Goal: Information Seeking & Learning: Learn about a topic

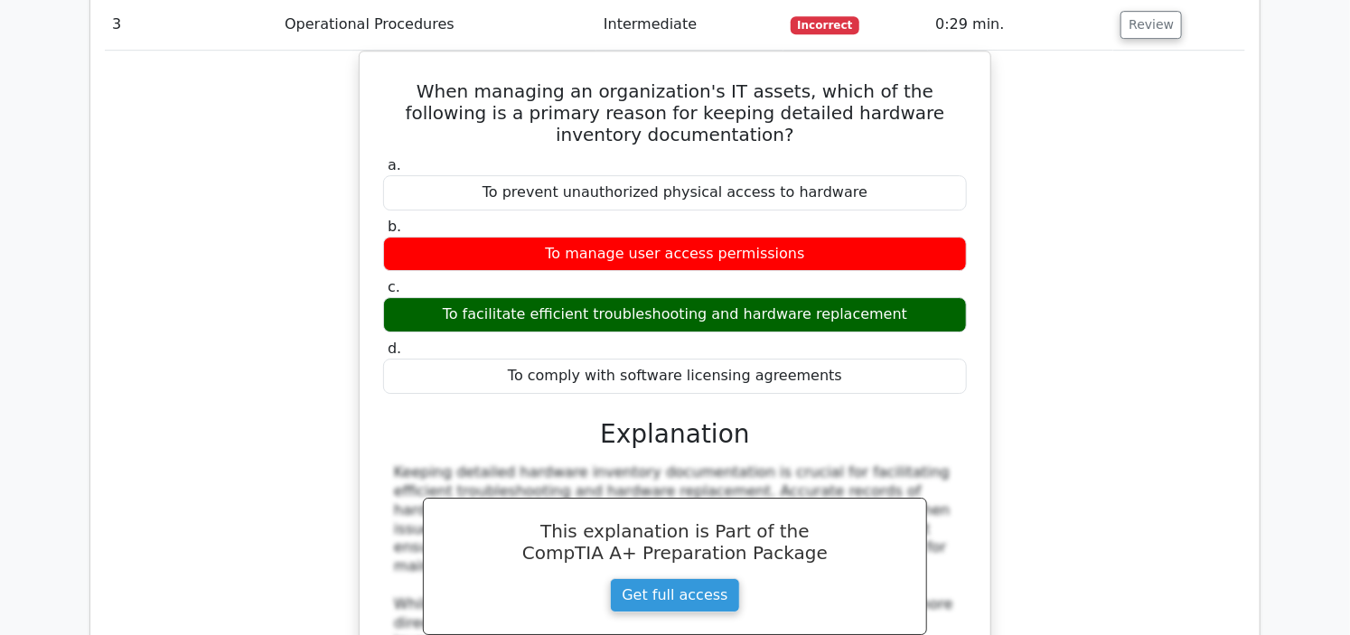
scroll to position [3510, 0]
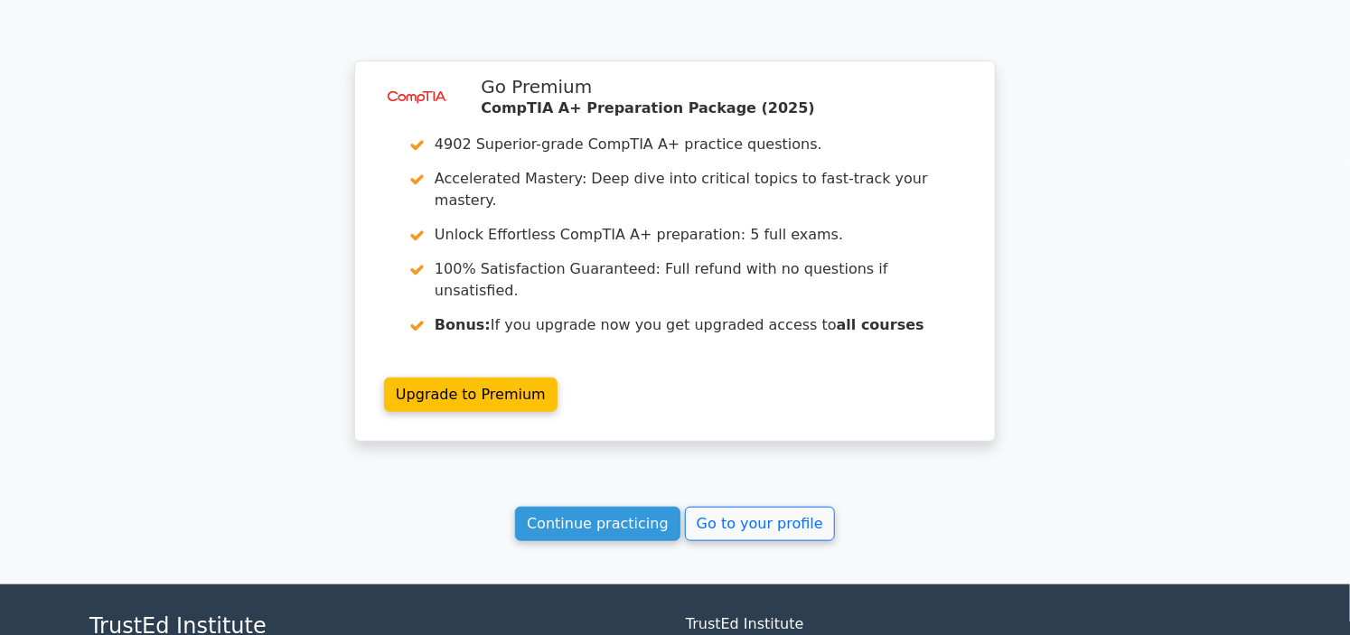
click at [622, 507] on link "Continue practicing" at bounding box center [597, 524] width 165 height 34
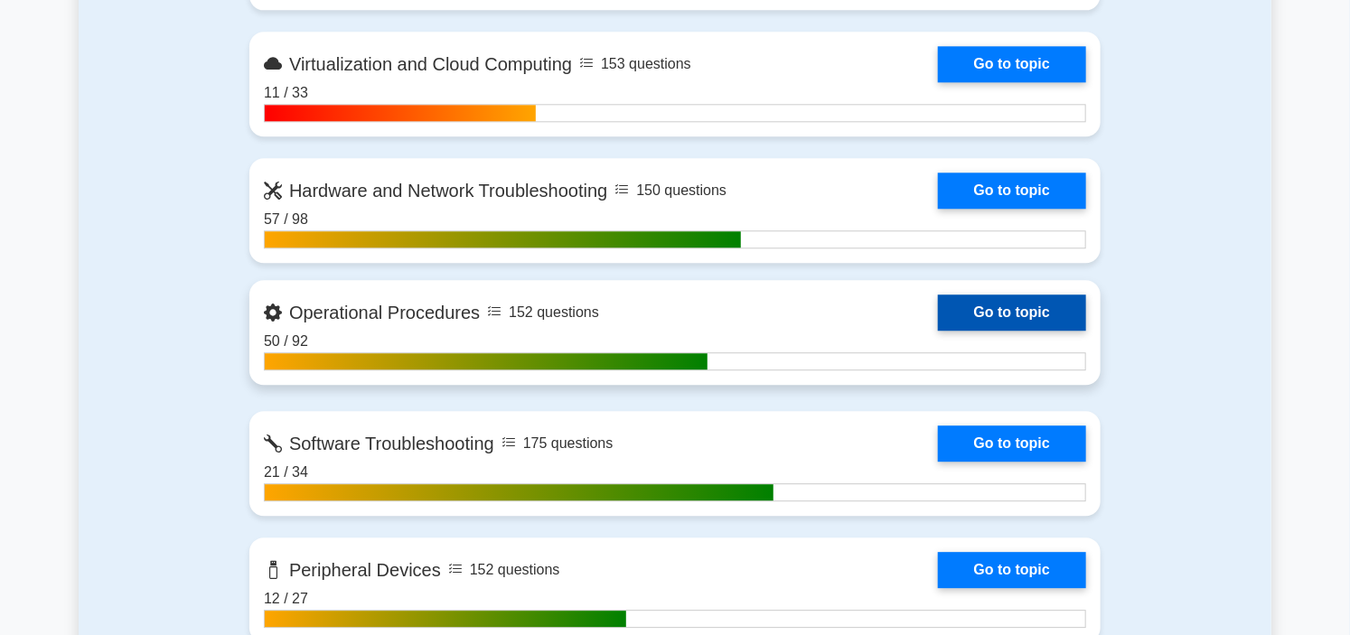
scroll to position [2007, 0]
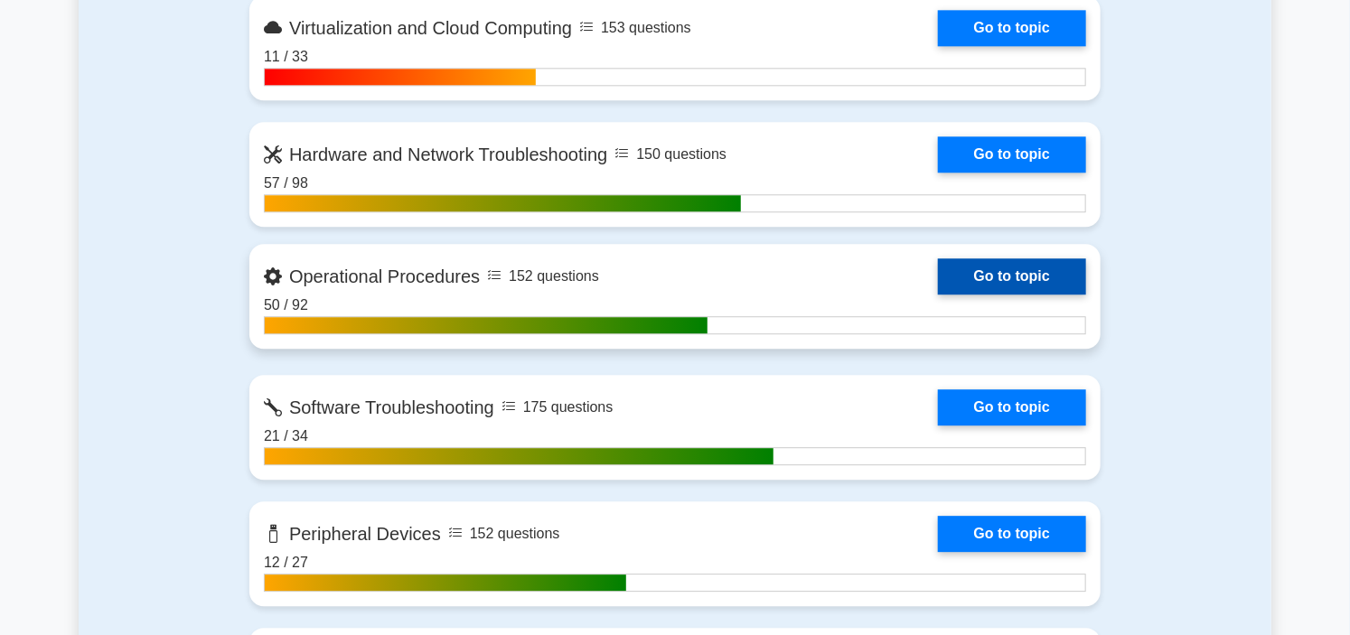
click at [938, 268] on link "Go to topic" at bounding box center [1012, 276] width 148 height 36
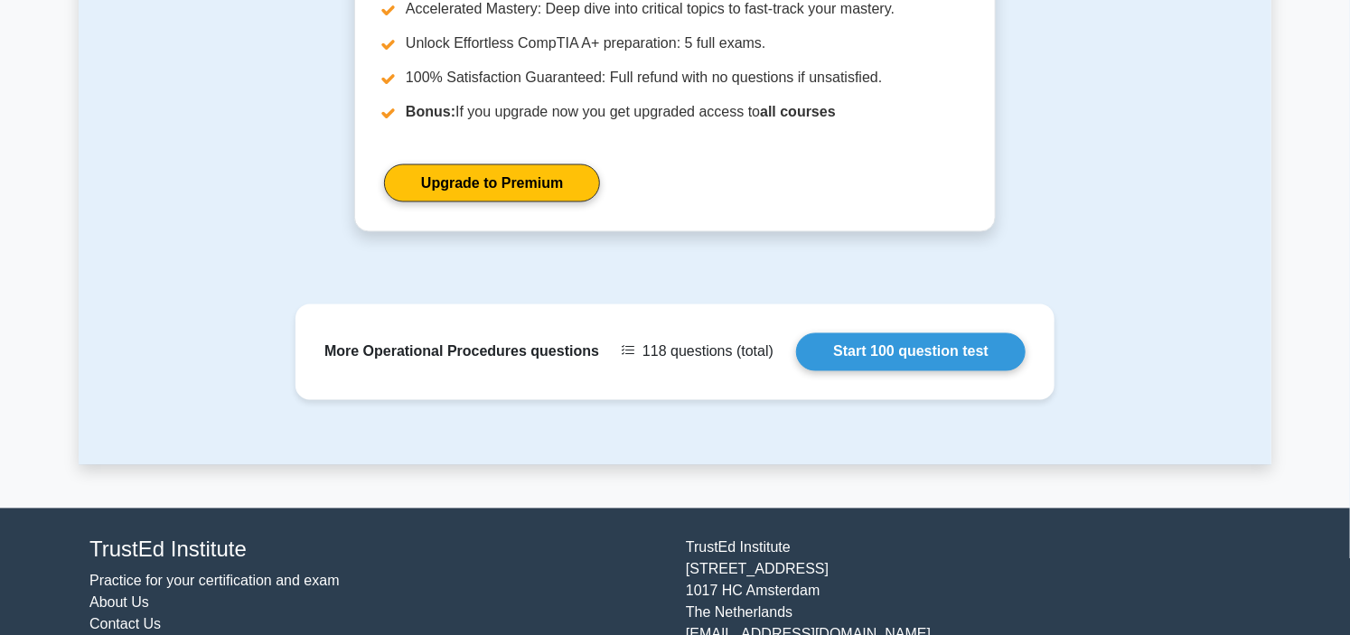
scroll to position [1204, 0]
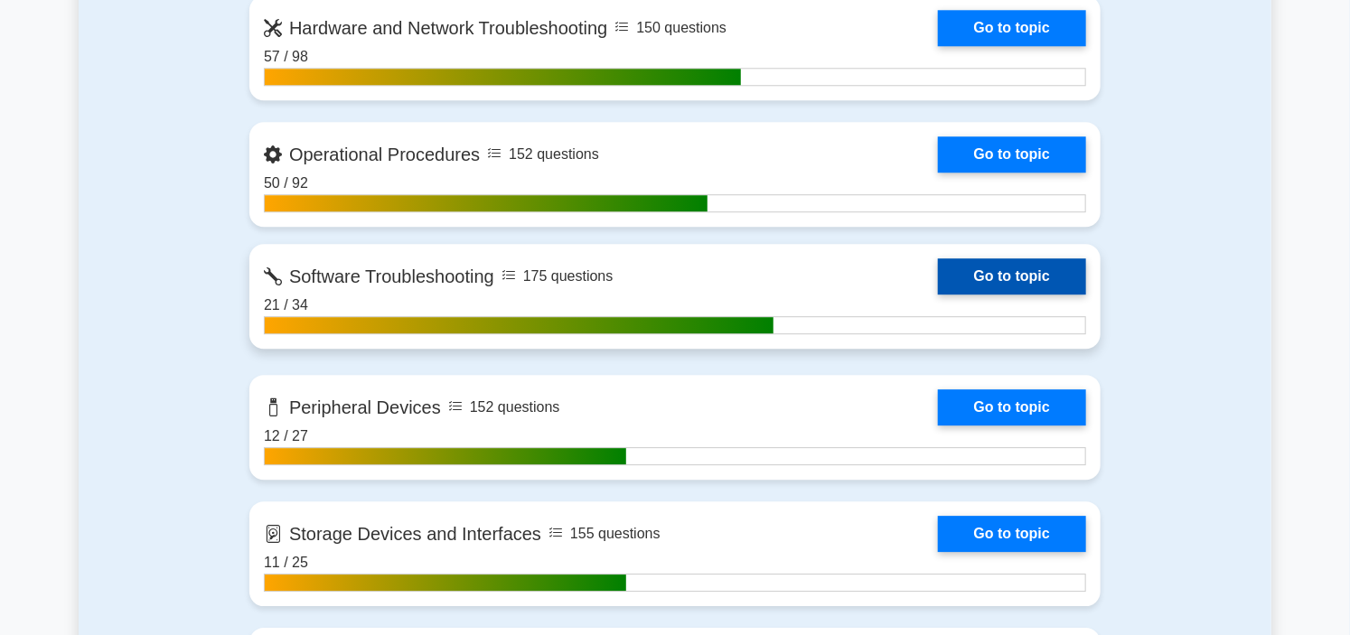
scroll to position [2126, 0]
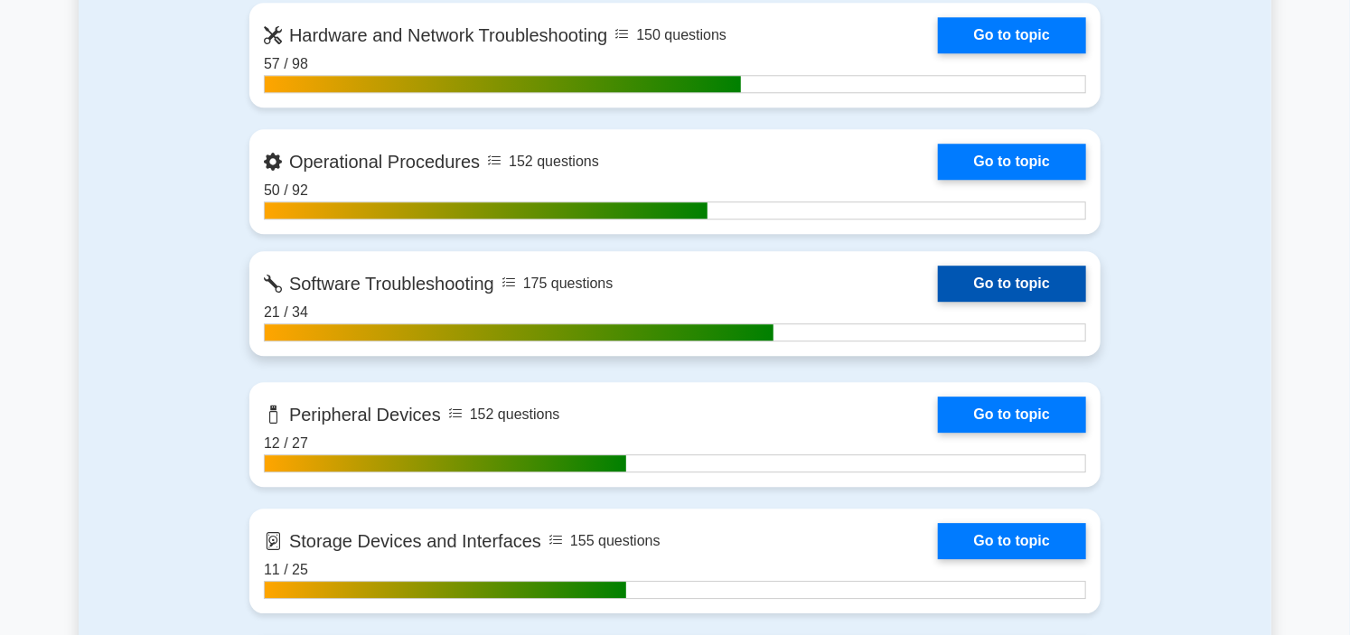
click at [938, 266] on link "Go to topic" at bounding box center [1012, 284] width 148 height 36
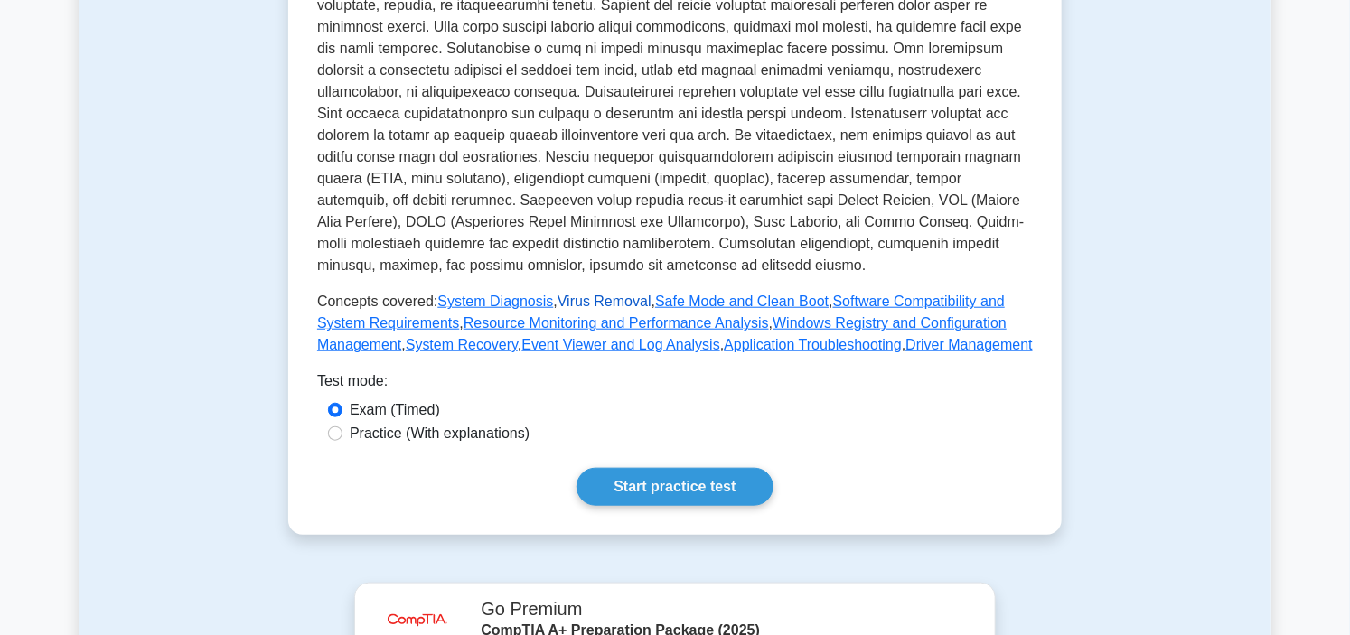
scroll to position [602, 0]
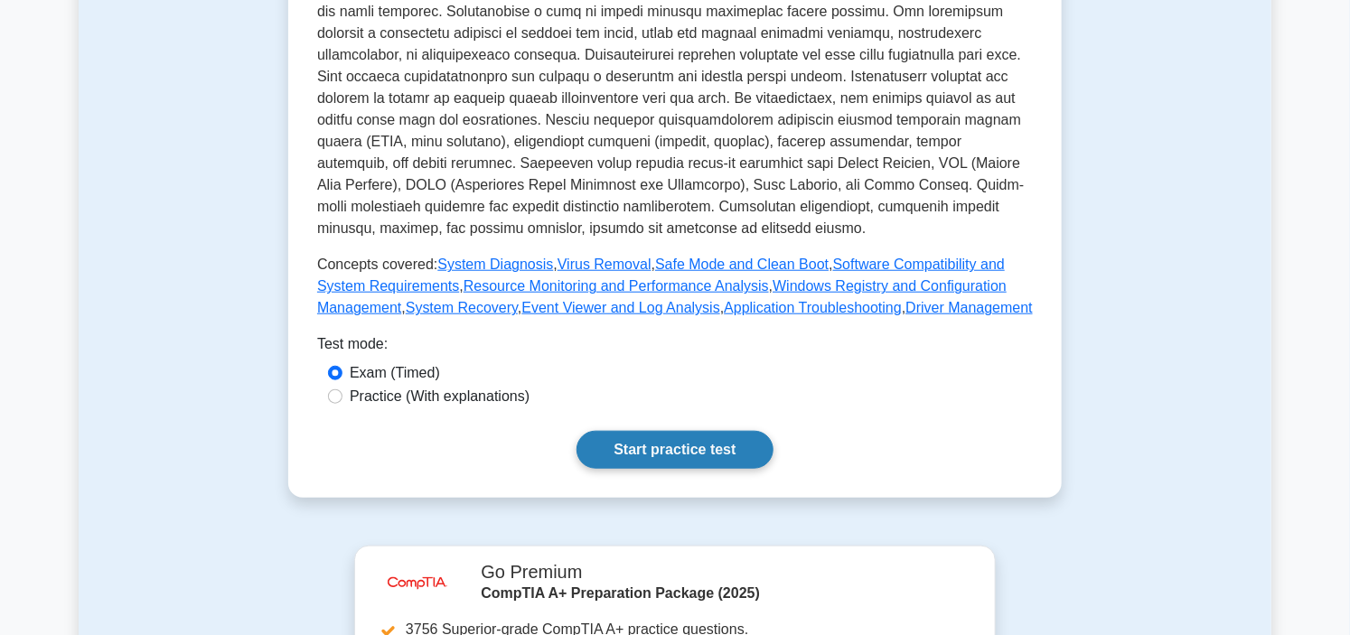
click at [668, 431] on link "Start practice test" at bounding box center [674, 450] width 196 height 38
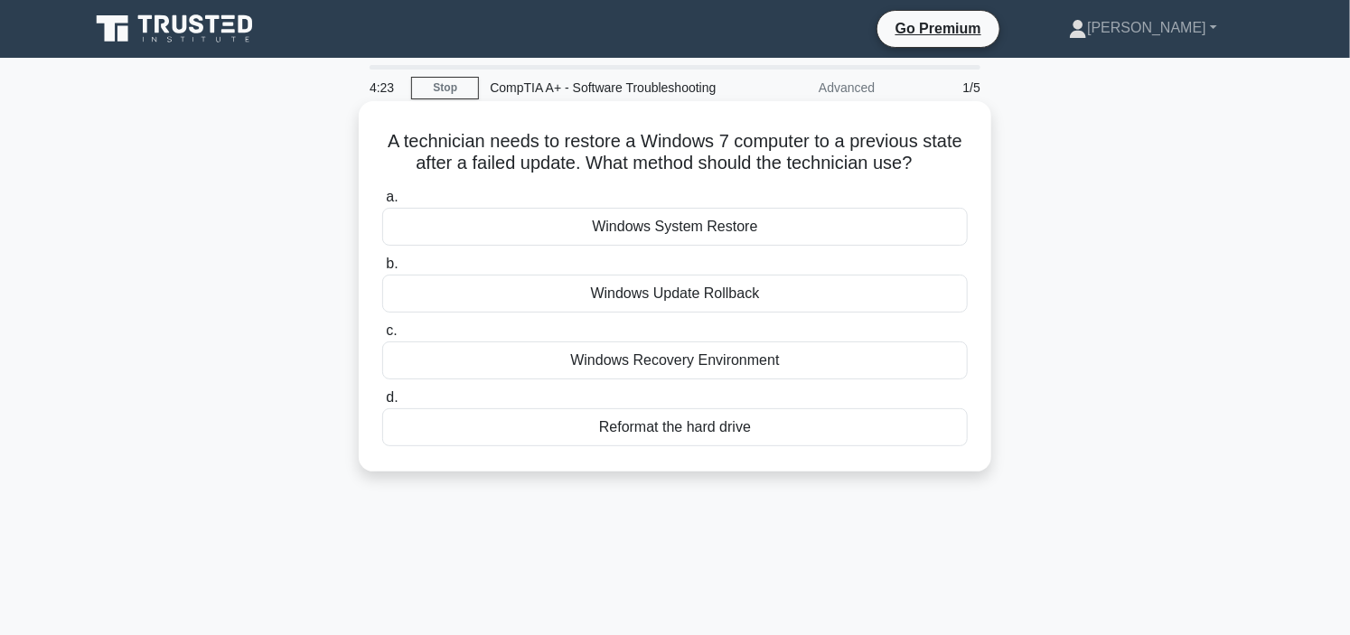
click at [665, 246] on div "Windows System Restore" at bounding box center [674, 227] width 585 height 38
click at [382, 203] on input "a. Windows System Restore" at bounding box center [382, 198] width 0 height 12
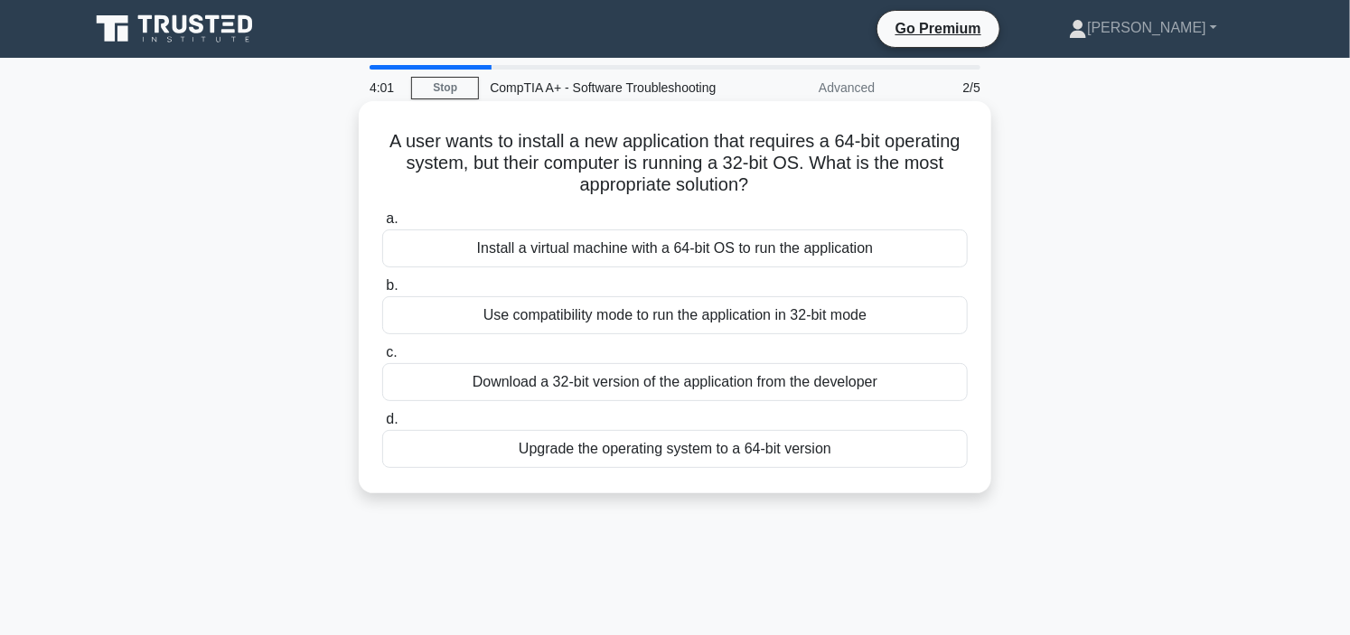
click at [672, 267] on div "Install a virtual machine with a 64-bit OS to run the application" at bounding box center [674, 248] width 585 height 38
click at [382, 225] on input "a. Install a virtual machine with a 64-bit OS to run the application" at bounding box center [382, 219] width 0 height 12
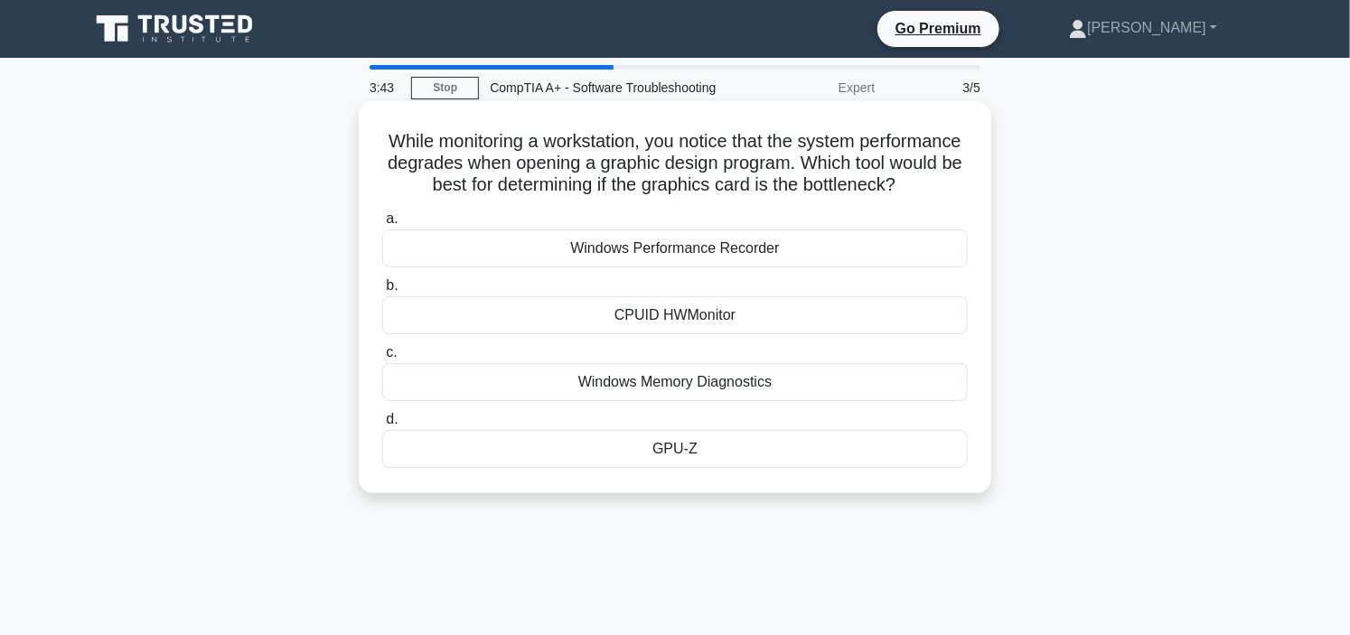
click at [685, 468] on div "GPU-Z" at bounding box center [674, 449] width 585 height 38
click at [382, 425] on input "d. GPU-Z" at bounding box center [382, 420] width 0 height 12
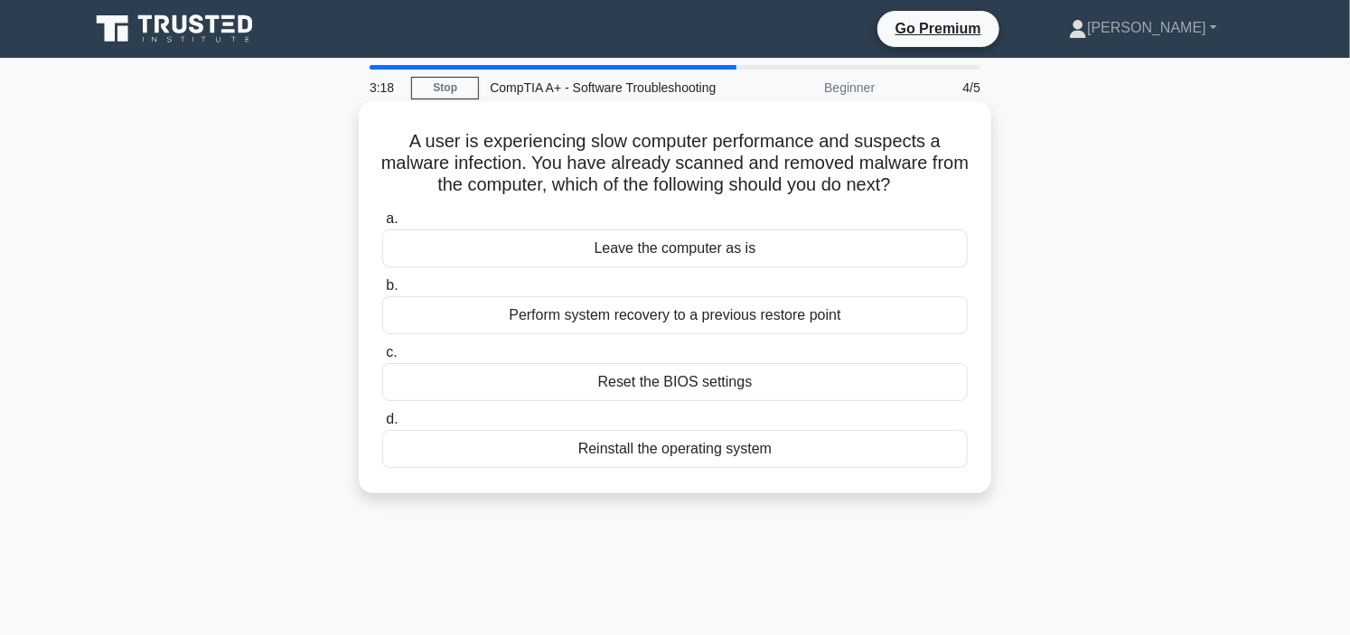
click at [662, 334] on div "Perform system recovery to a previous restore point" at bounding box center [674, 315] width 585 height 38
click at [382, 292] on input "b. Perform system recovery to a previous restore point" at bounding box center [382, 286] width 0 height 12
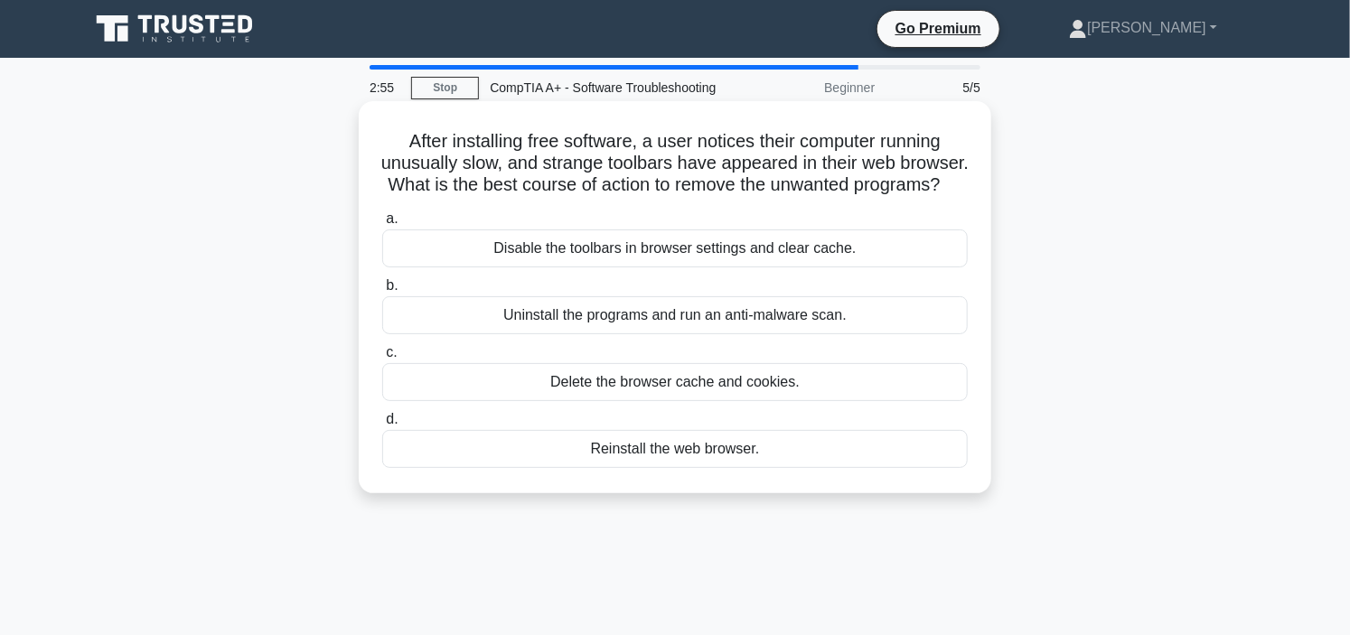
click at [659, 334] on div "Uninstall the programs and run an anti-malware scan." at bounding box center [674, 315] width 585 height 38
click at [382, 292] on input "b. Uninstall the programs and run an anti-malware scan." at bounding box center [382, 286] width 0 height 12
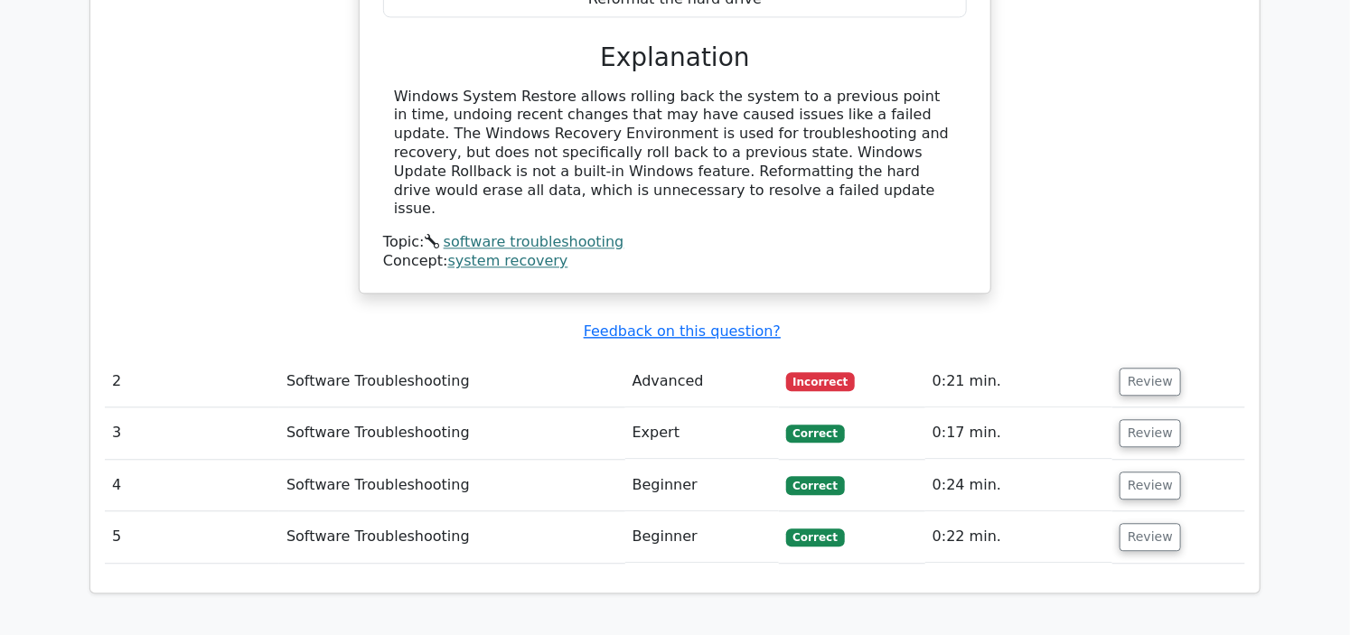
scroll to position [1706, 0]
click at [1136, 366] on button "Review" at bounding box center [1149, 380] width 61 height 28
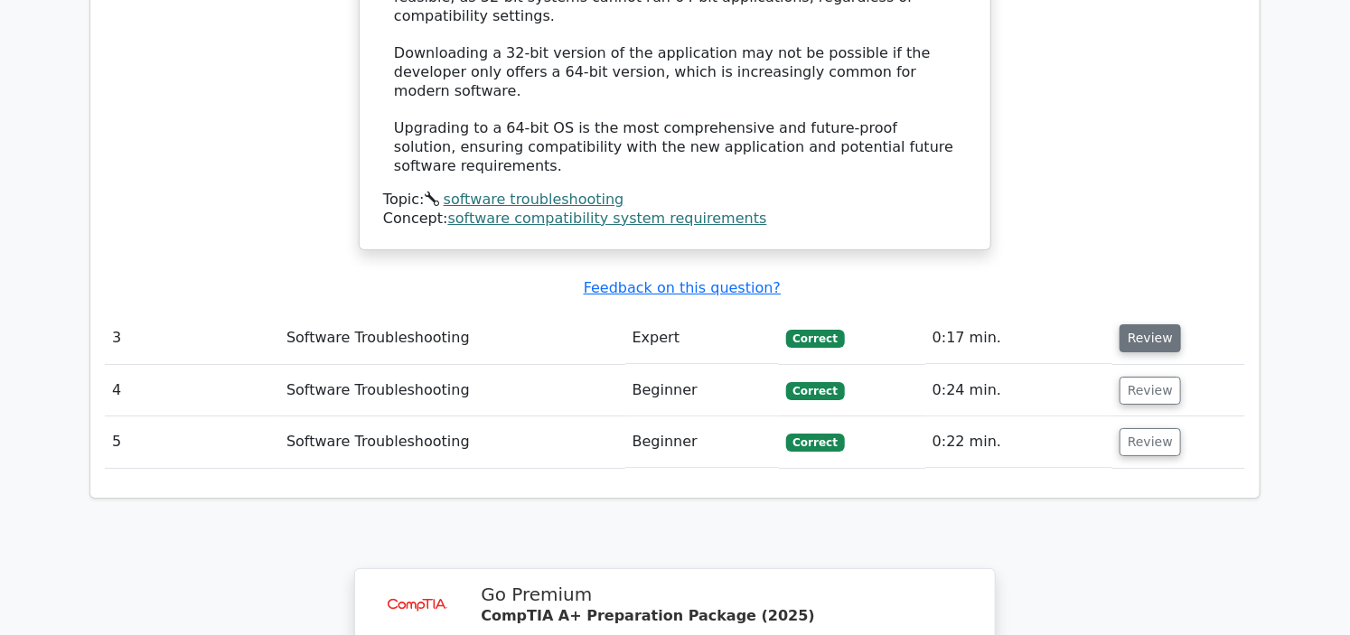
scroll to position [2810, 0]
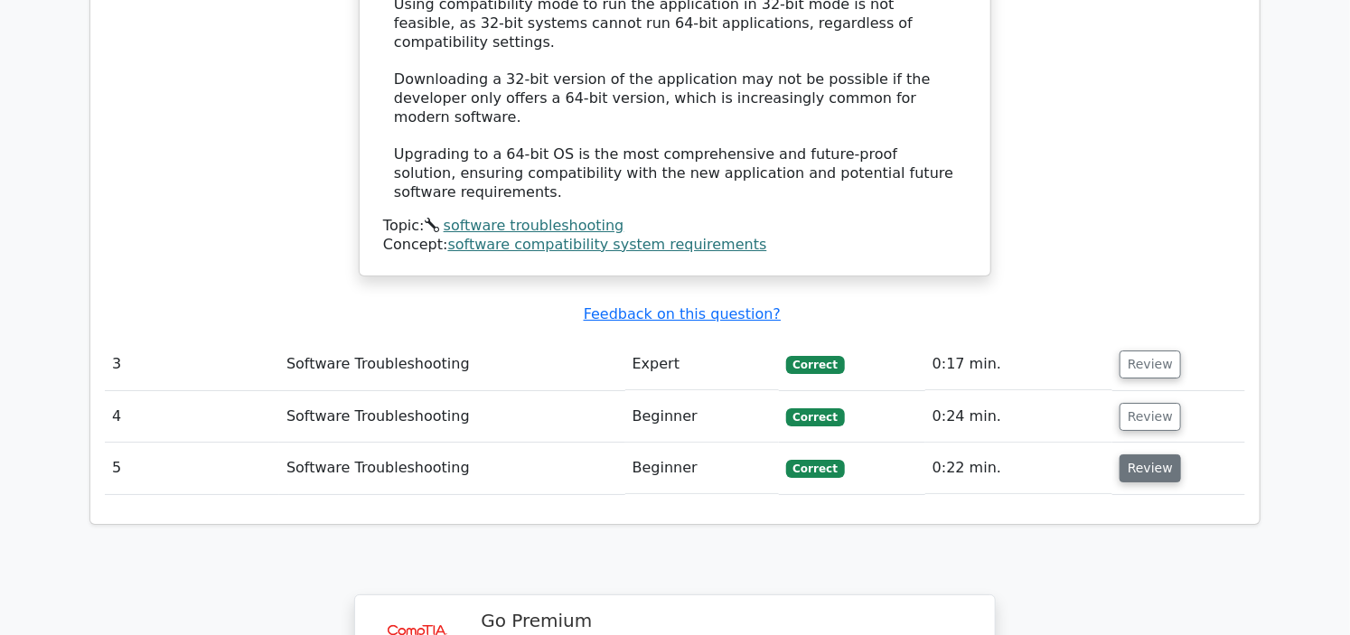
click at [1150, 454] on button "Review" at bounding box center [1149, 468] width 61 height 28
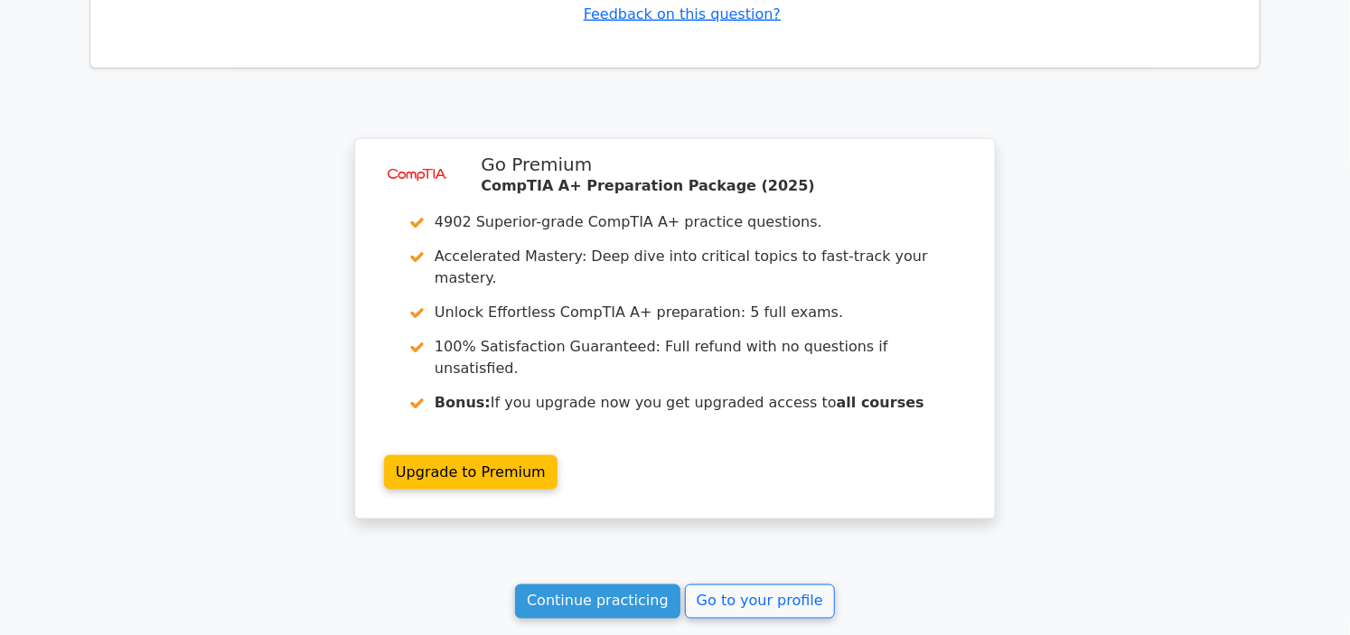
scroll to position [4007, 0]
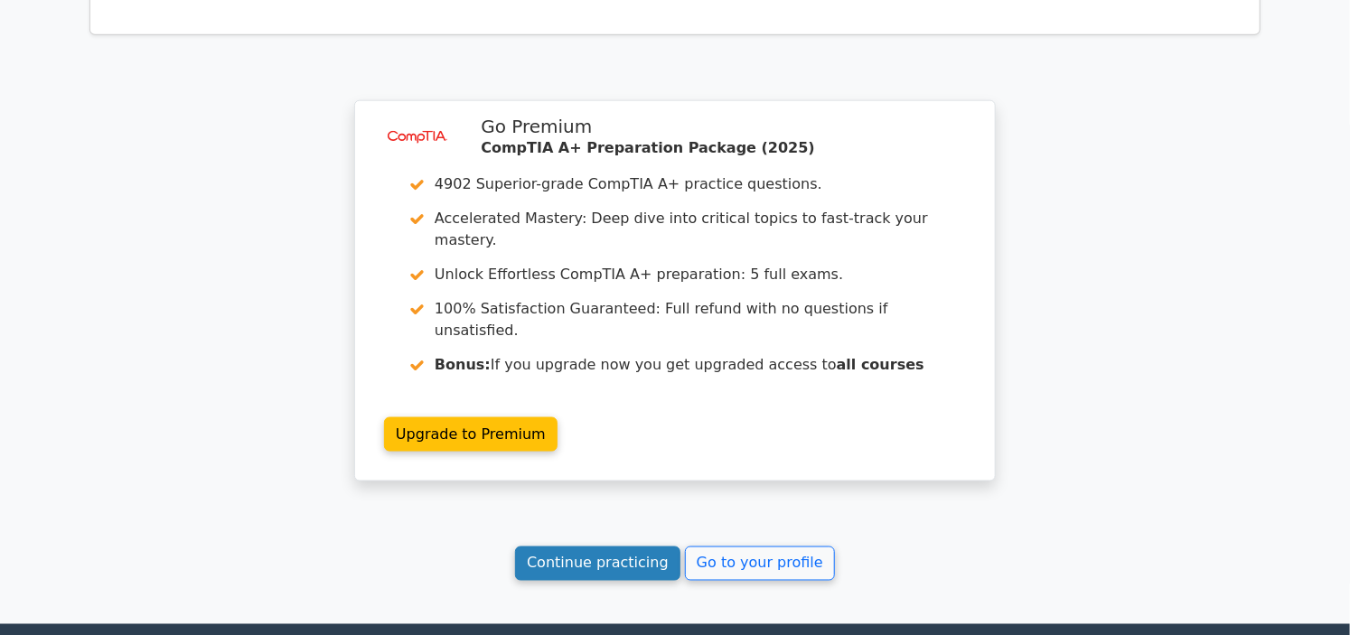
click at [607, 547] on link "Continue practicing" at bounding box center [597, 564] width 165 height 34
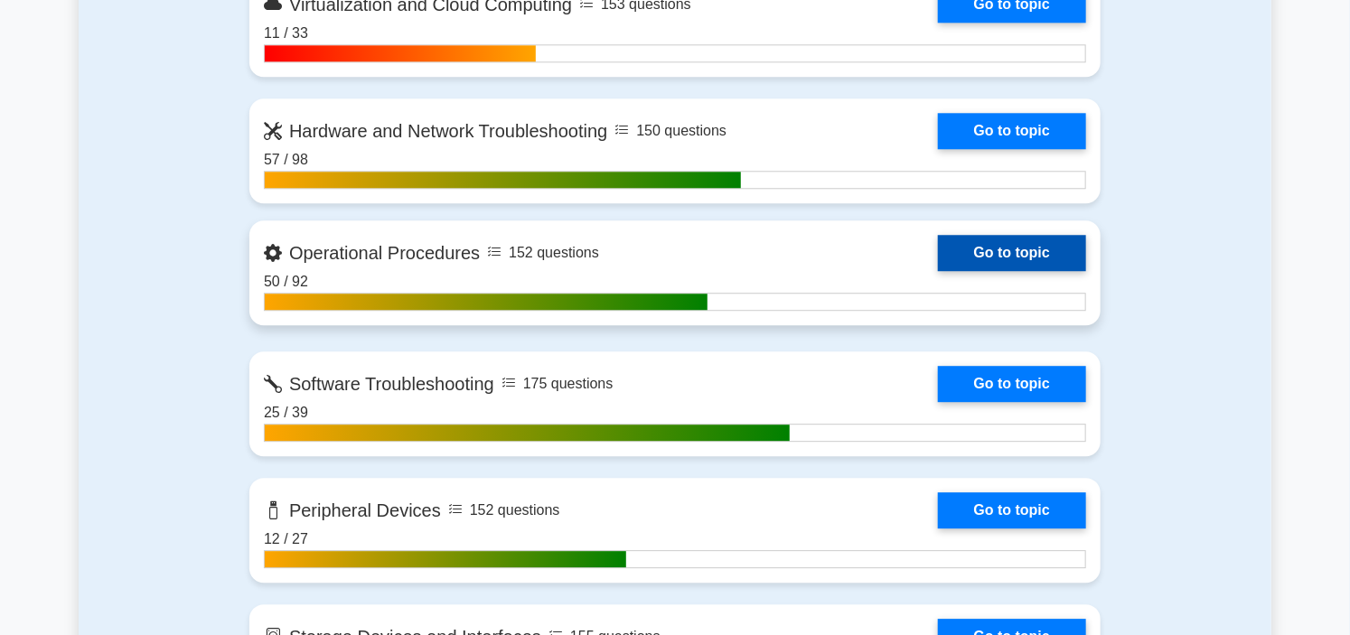
scroll to position [2108, 0]
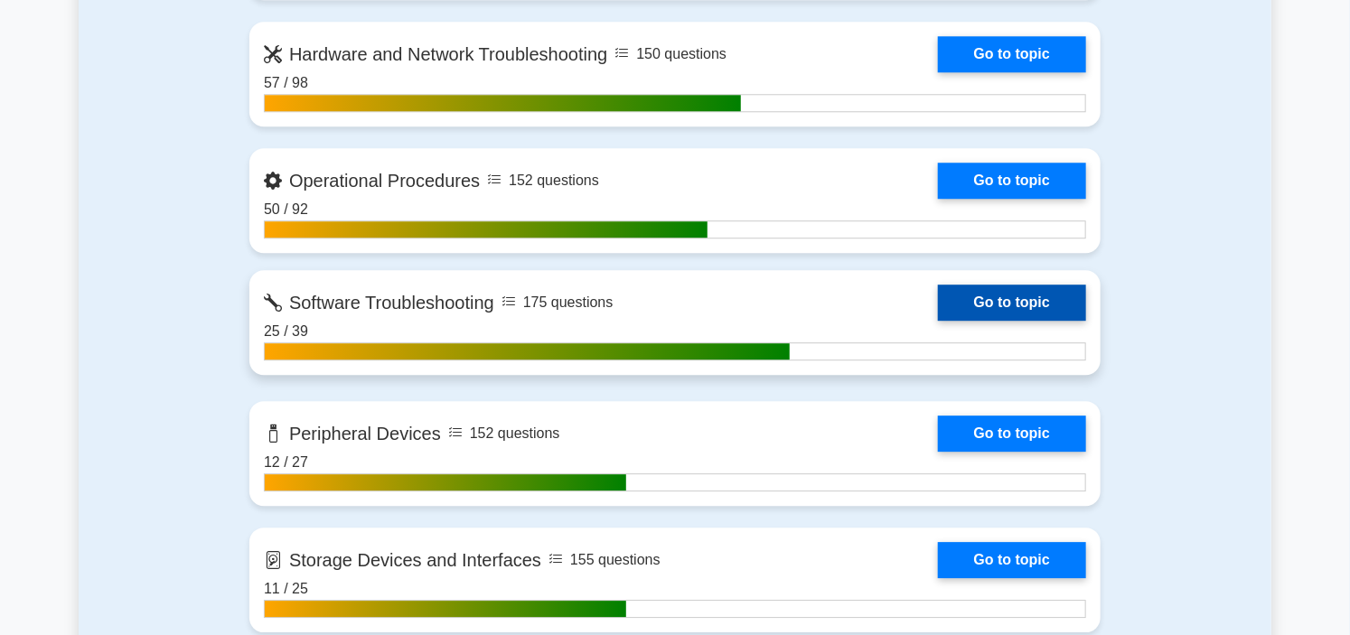
click at [938, 303] on link "Go to topic" at bounding box center [1012, 303] width 148 height 36
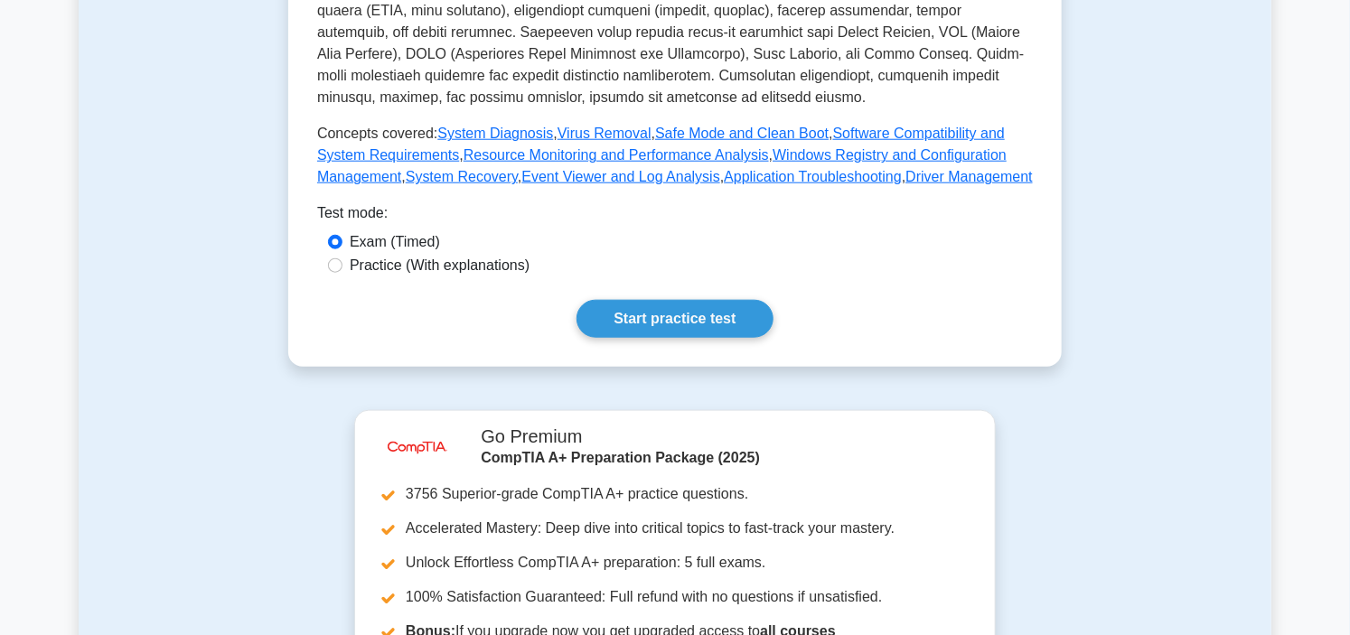
scroll to position [401, 0]
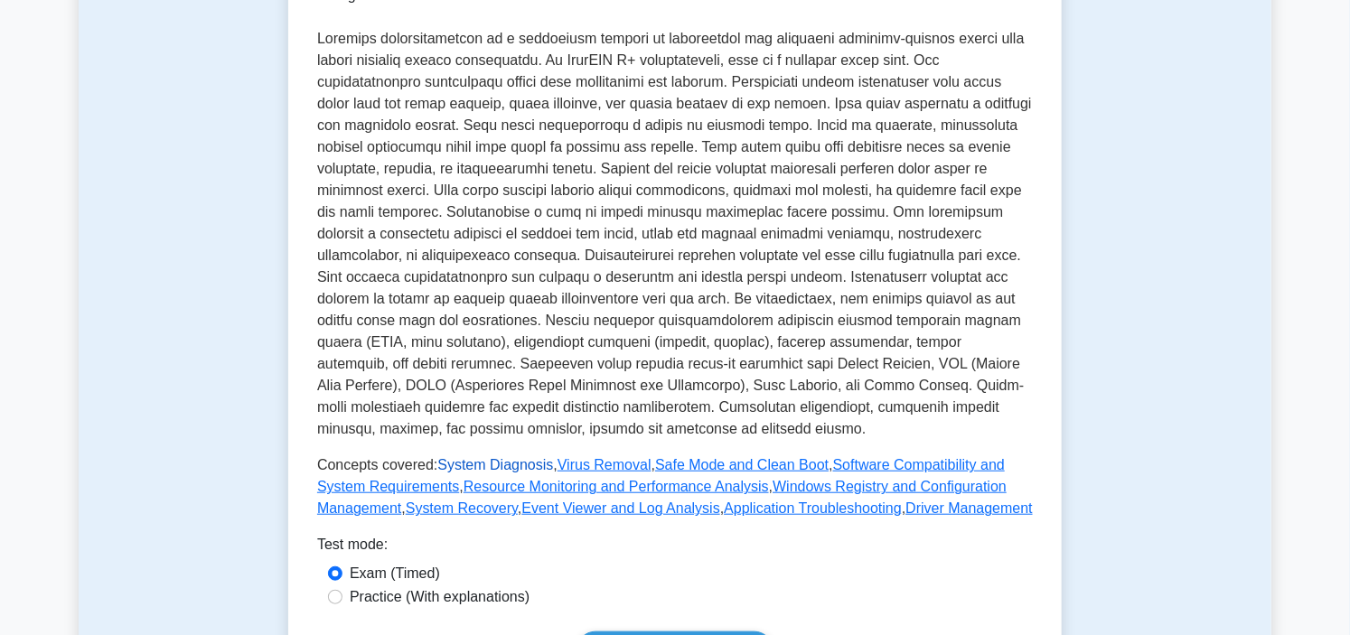
click at [481, 457] on link "System Diagnosis" at bounding box center [495, 464] width 116 height 15
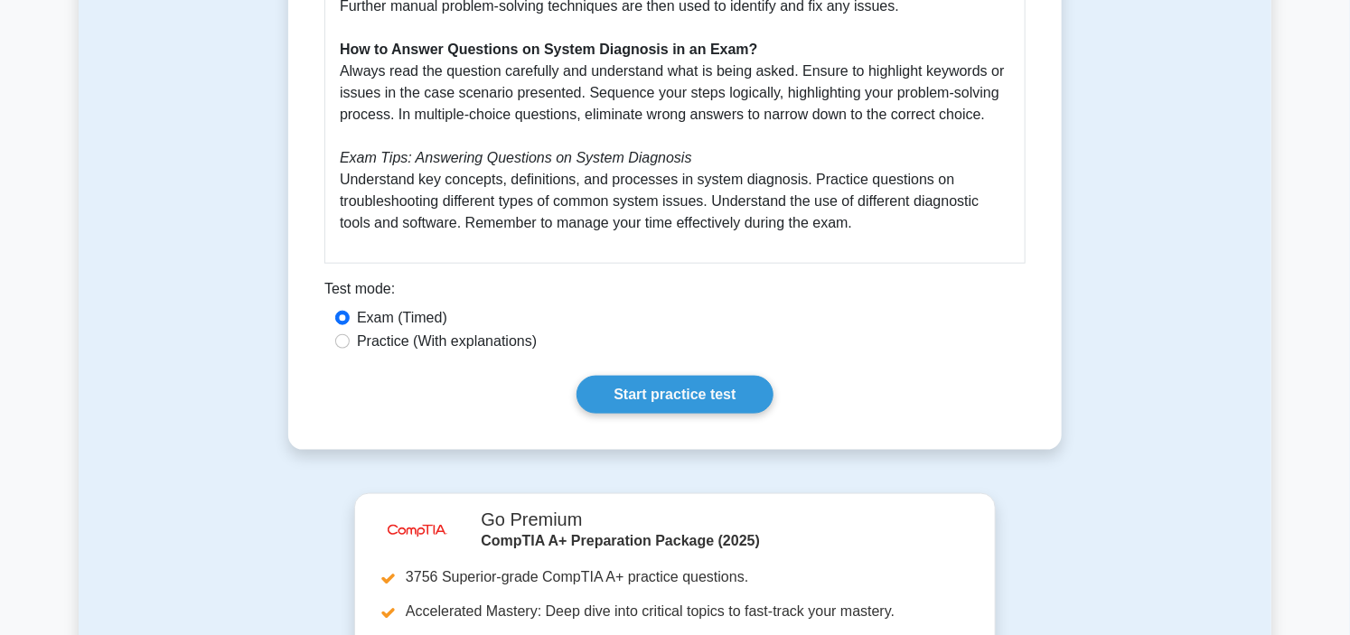
scroll to position [903, 0]
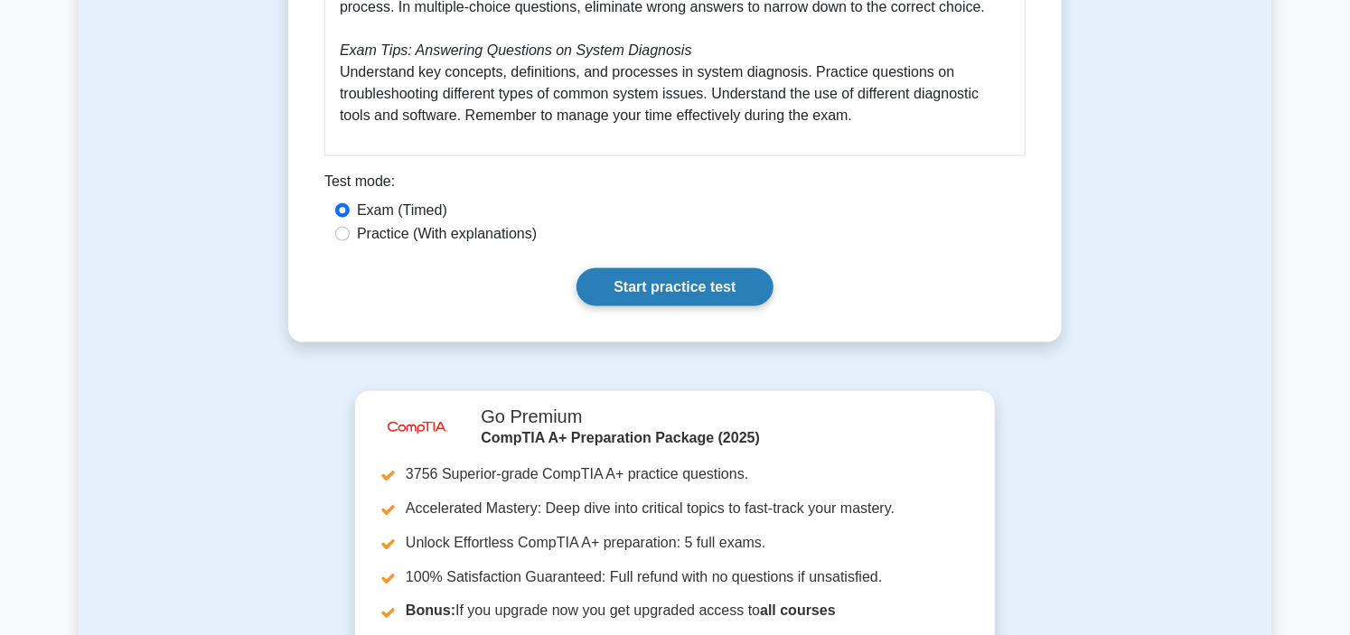
click at [696, 294] on link "Start practice test" at bounding box center [674, 287] width 196 height 38
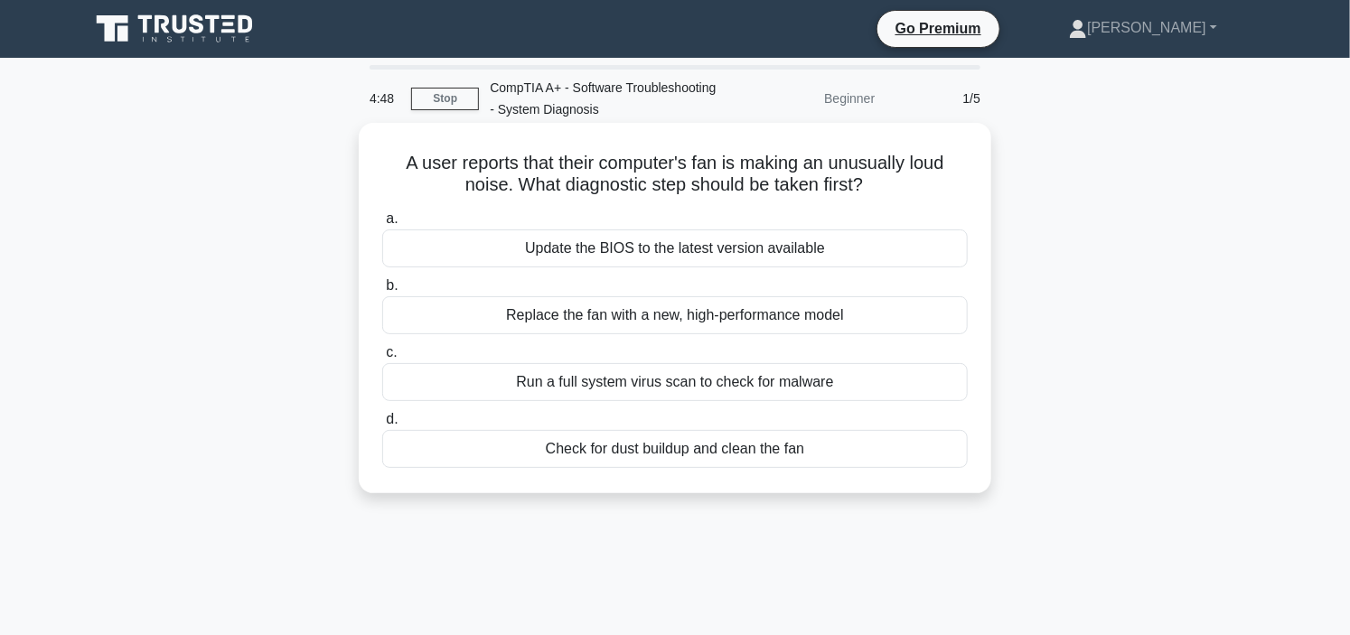
click at [682, 456] on div "Check for dust buildup and clean the fan" at bounding box center [674, 449] width 585 height 38
click at [382, 425] on input "d. Check for dust buildup and clean the fan" at bounding box center [382, 420] width 0 height 12
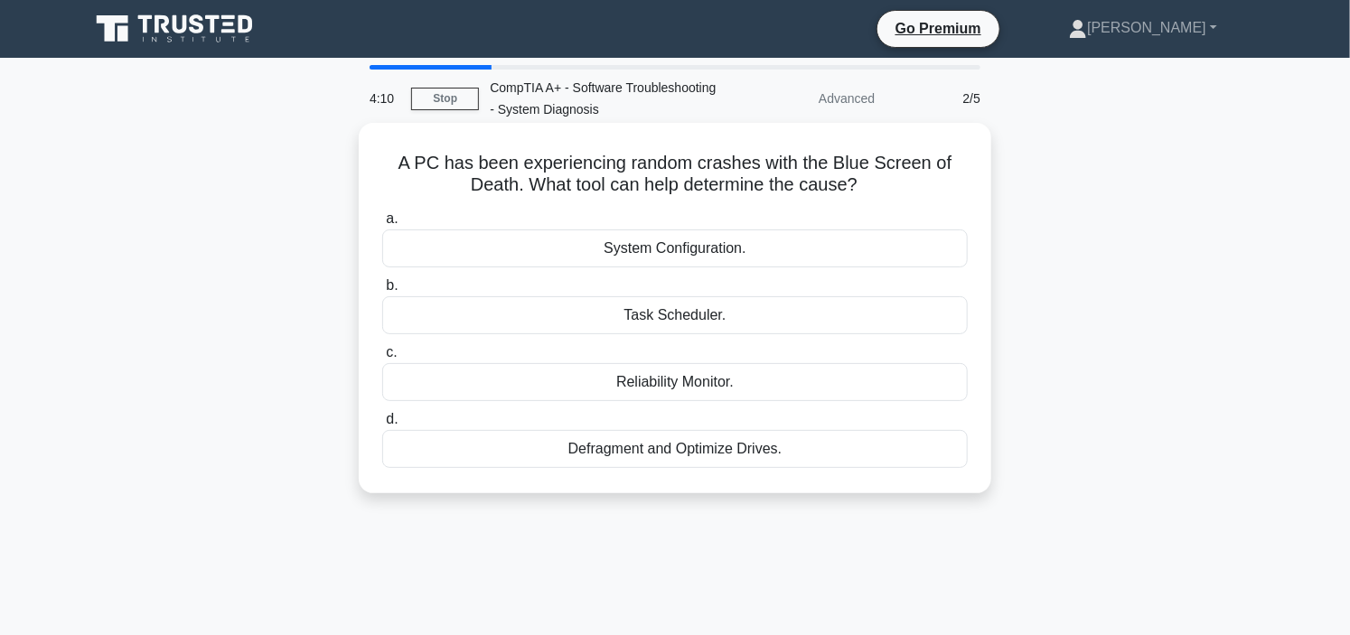
click at [759, 251] on div "System Configuration." at bounding box center [674, 248] width 585 height 38
click at [382, 225] on input "a. System Configuration." at bounding box center [382, 219] width 0 height 12
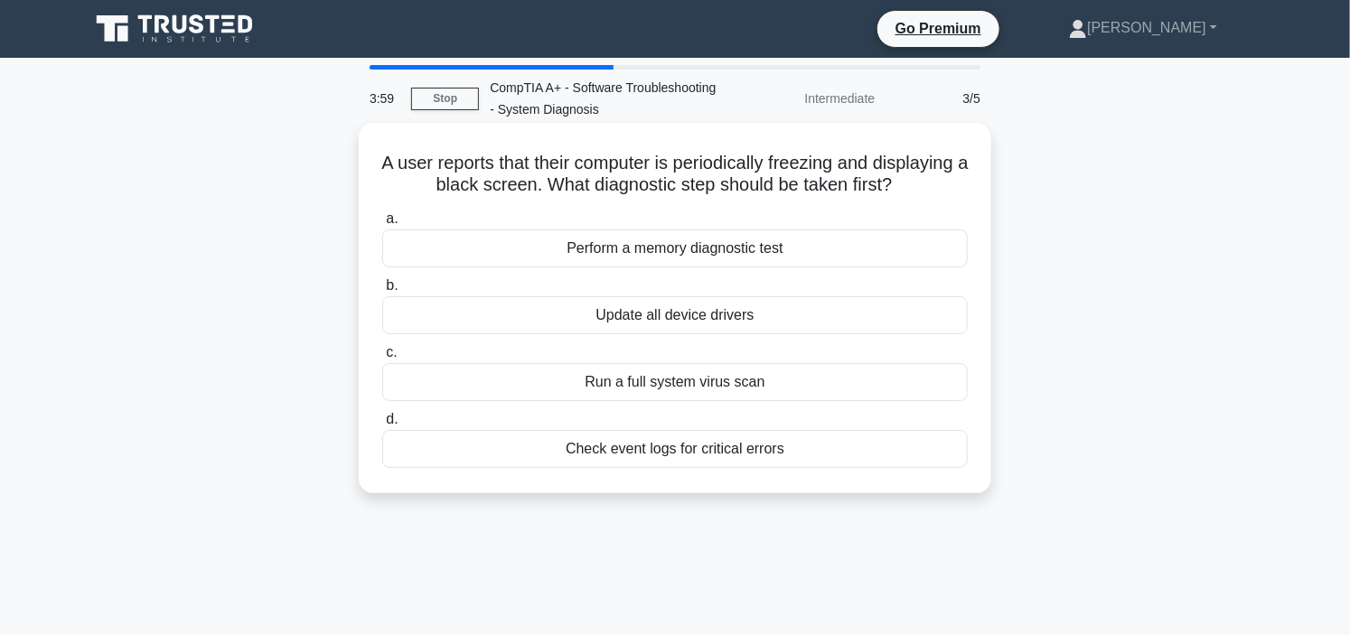
click at [818, 468] on div "Check event logs for critical errors" at bounding box center [674, 449] width 585 height 38
click at [382, 425] on input "d. Check event logs for critical errors" at bounding box center [382, 420] width 0 height 12
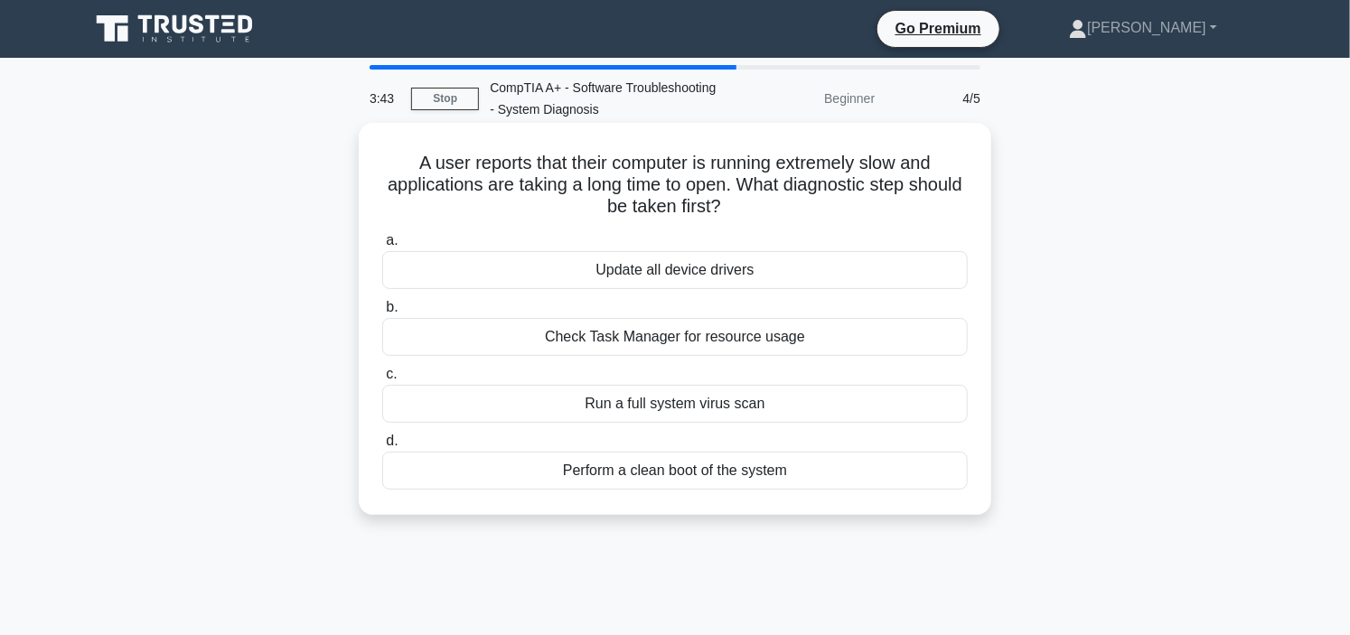
click at [810, 337] on div "Check Task Manager for resource usage" at bounding box center [674, 337] width 585 height 38
click at [382, 313] on input "b. Check Task Manager for resource usage" at bounding box center [382, 308] width 0 height 12
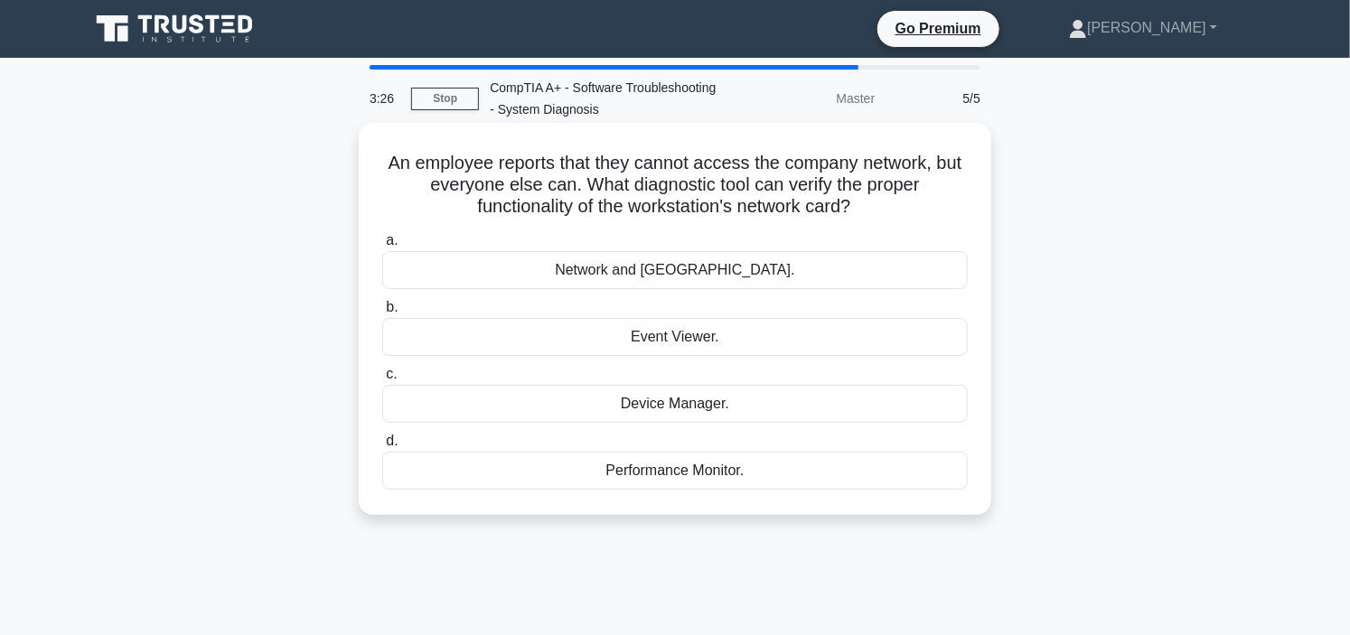
click at [762, 400] on div "Device Manager." at bounding box center [674, 404] width 585 height 38
click at [382, 380] on input "c. Device Manager." at bounding box center [382, 375] width 0 height 12
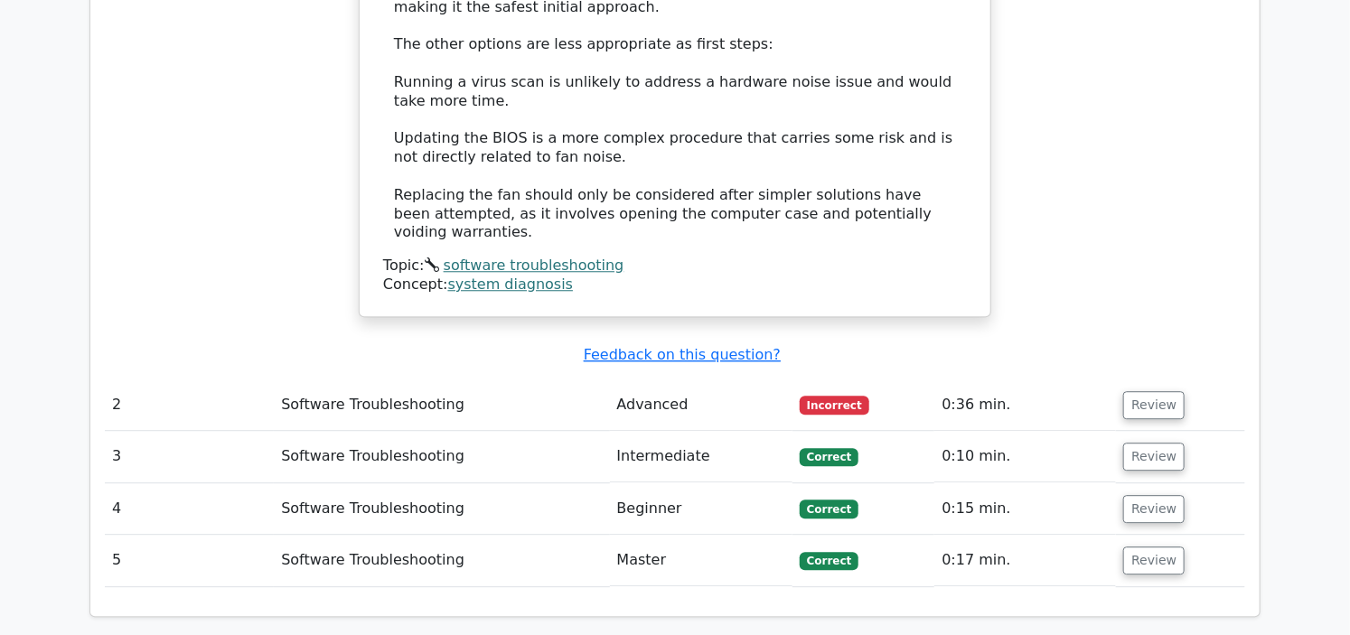
scroll to position [1907, 0]
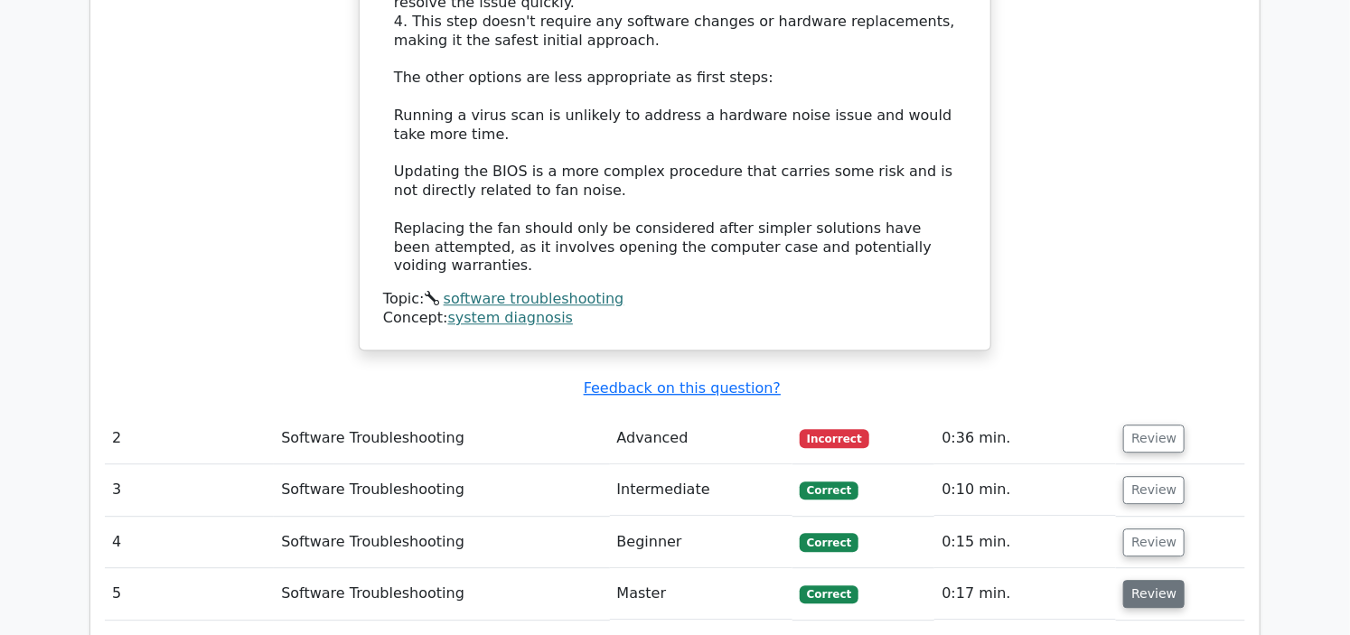
click at [1123, 580] on button "Review" at bounding box center [1153, 594] width 61 height 28
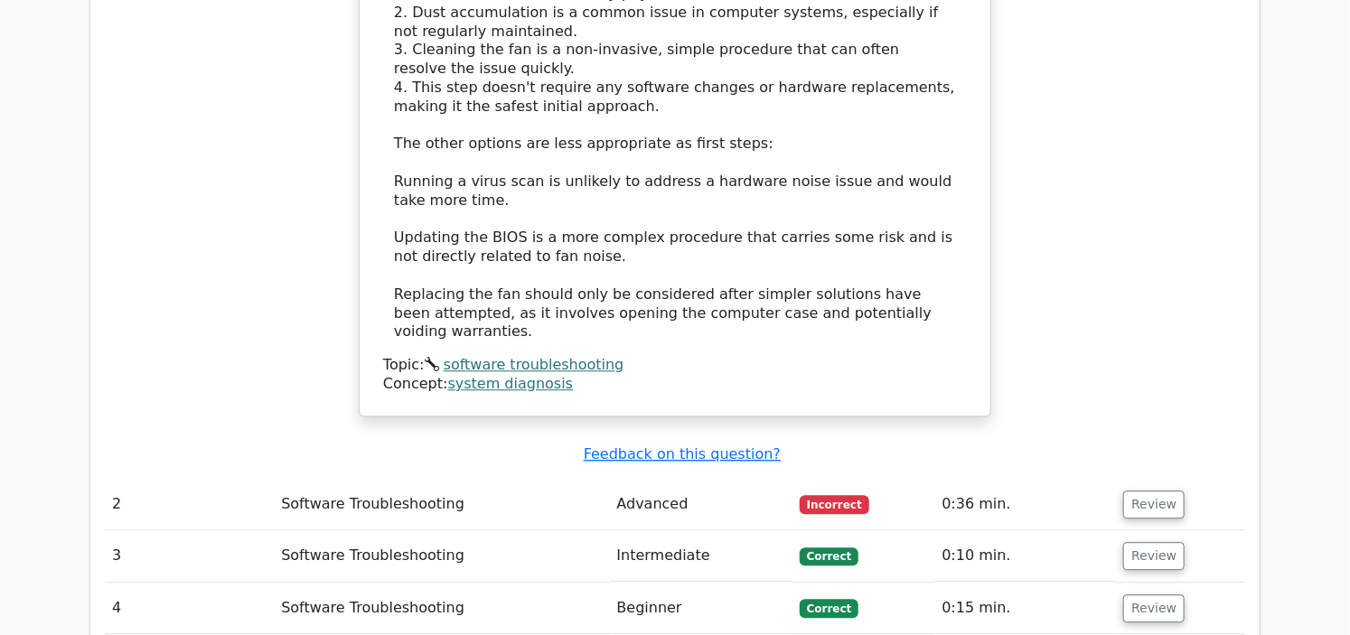
scroll to position [1807, 0]
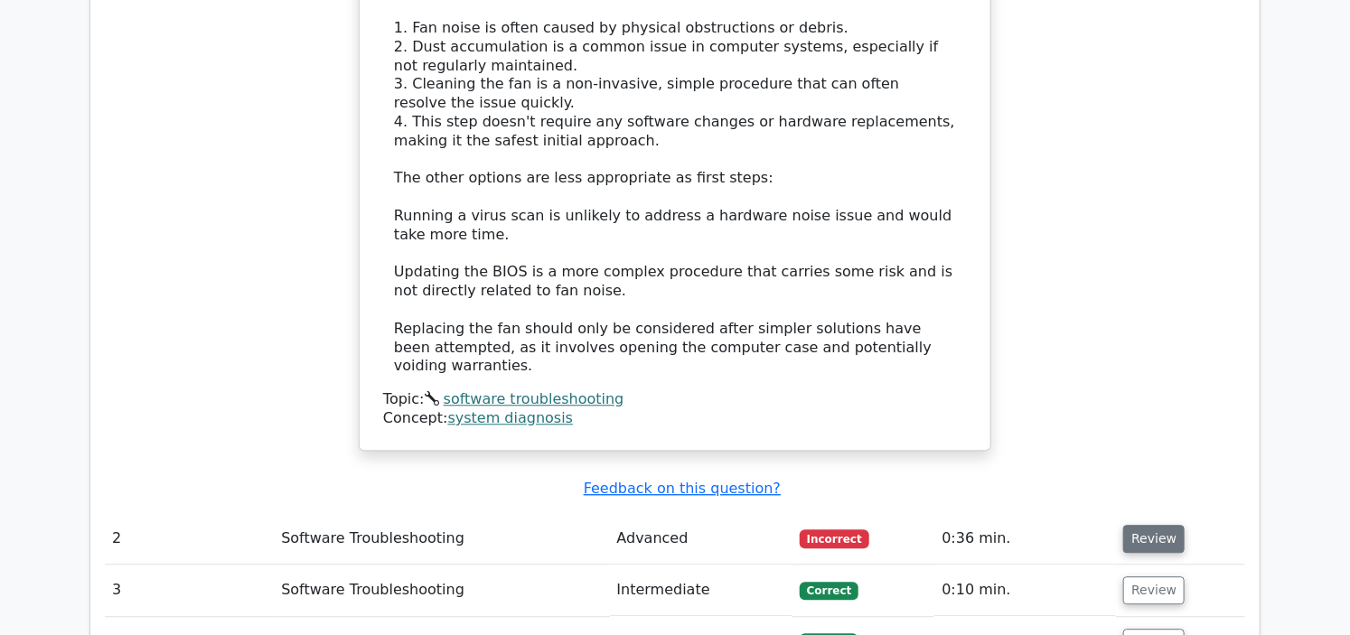
click at [1136, 525] on button "Review" at bounding box center [1153, 539] width 61 height 28
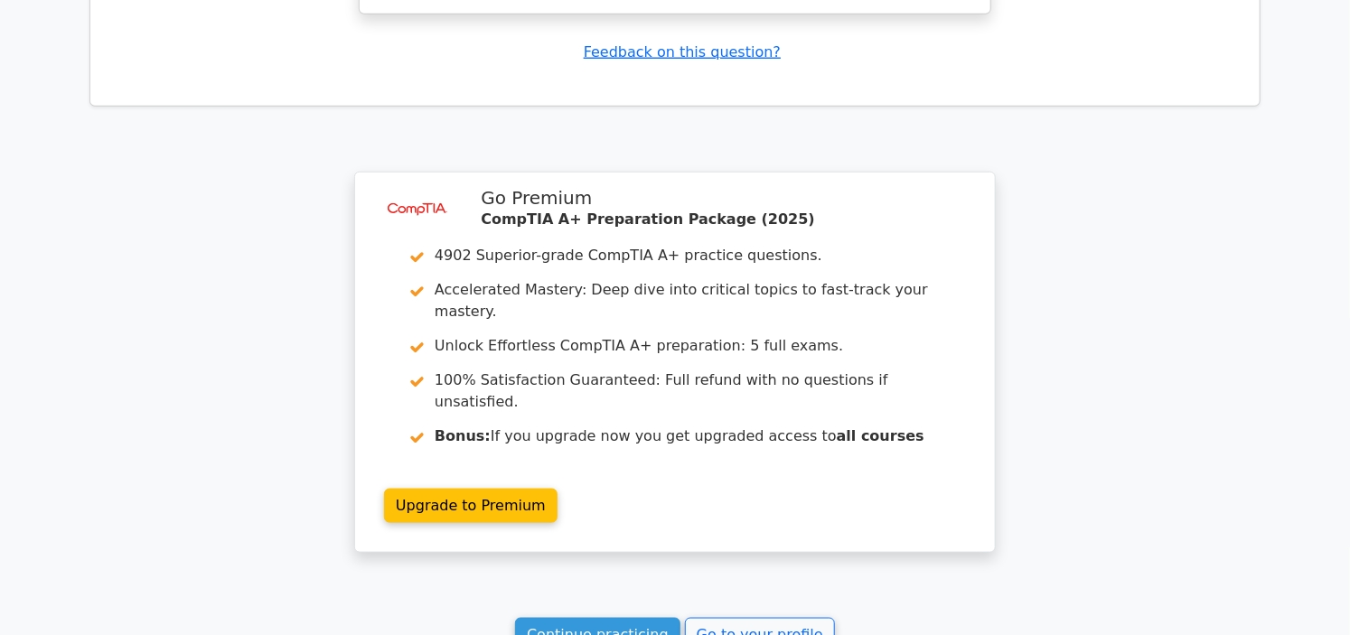
scroll to position [4003, 0]
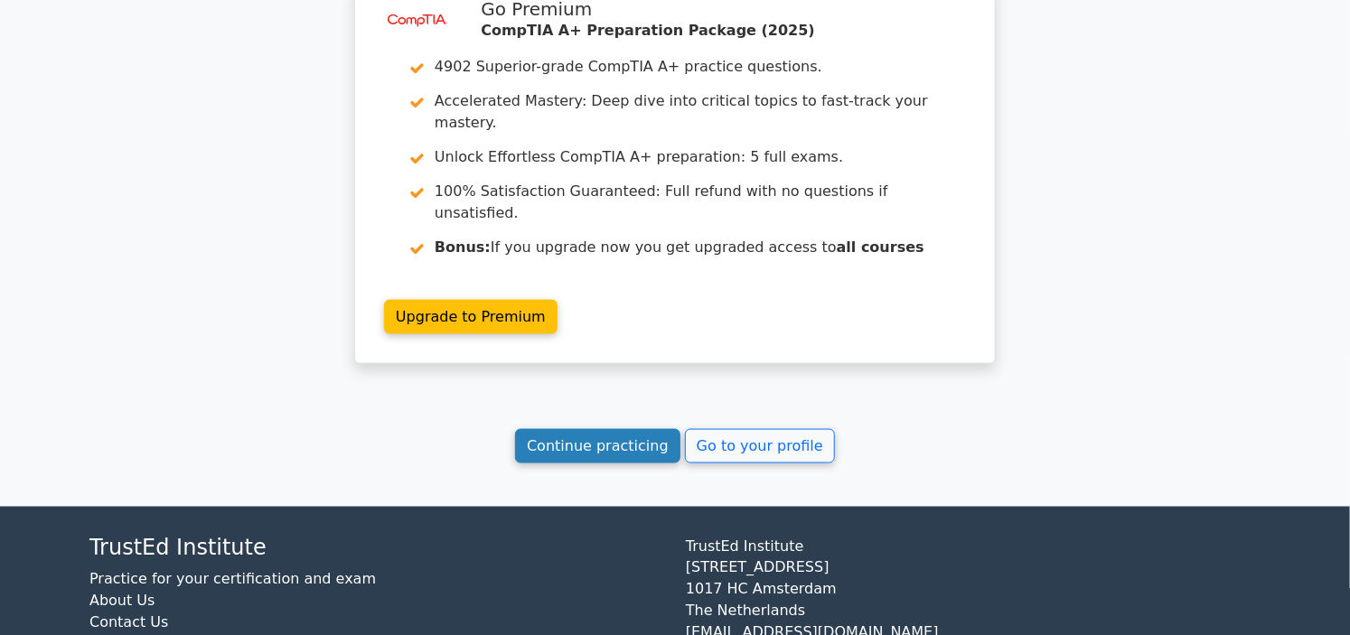
click at [633, 429] on link "Continue practicing" at bounding box center [597, 446] width 165 height 34
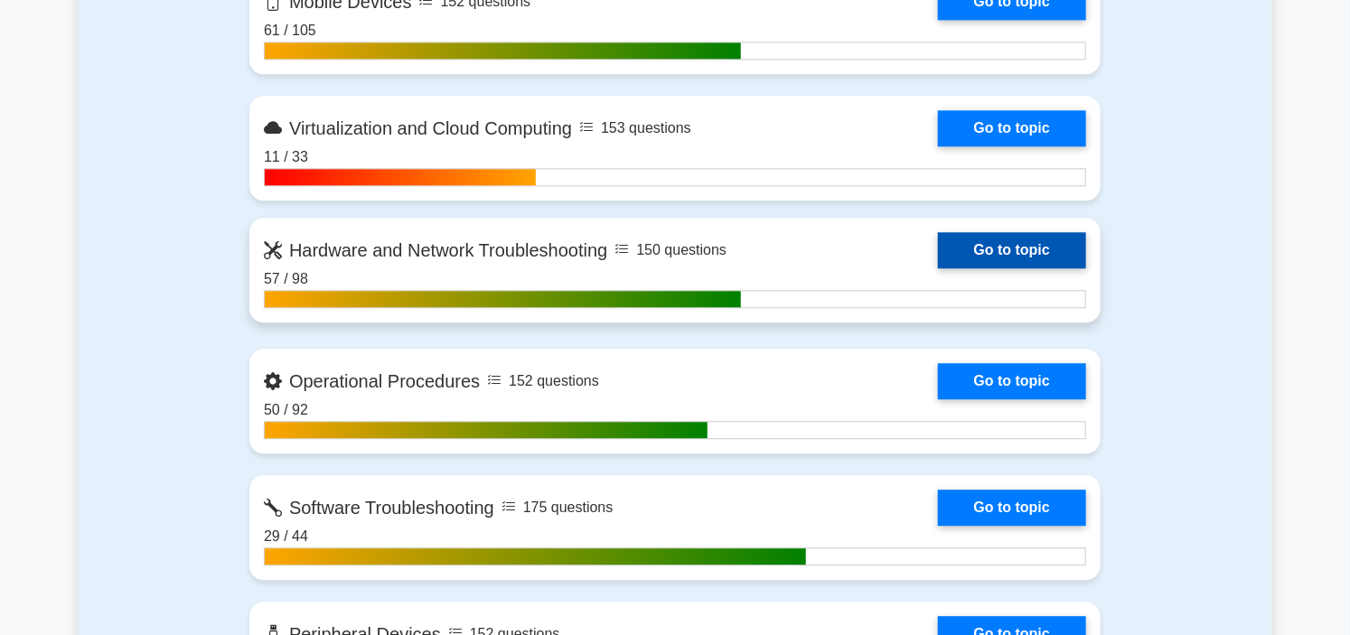
scroll to position [2007, 0]
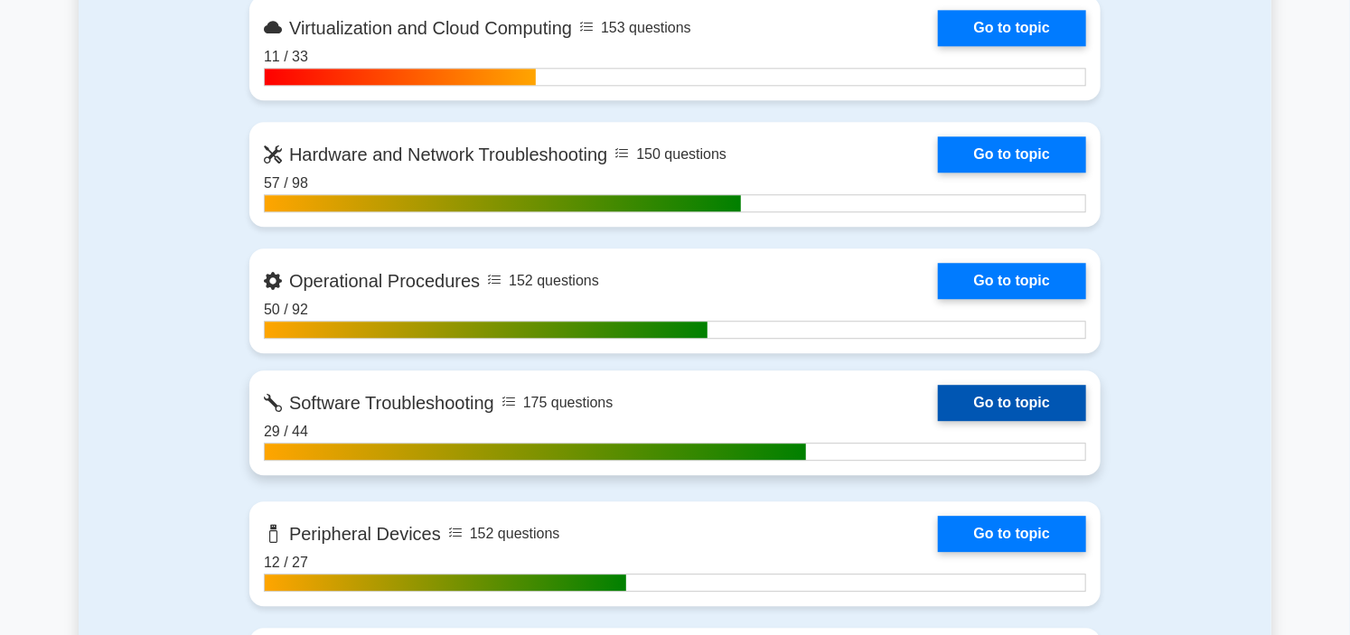
click at [938, 400] on link "Go to topic" at bounding box center [1012, 403] width 148 height 36
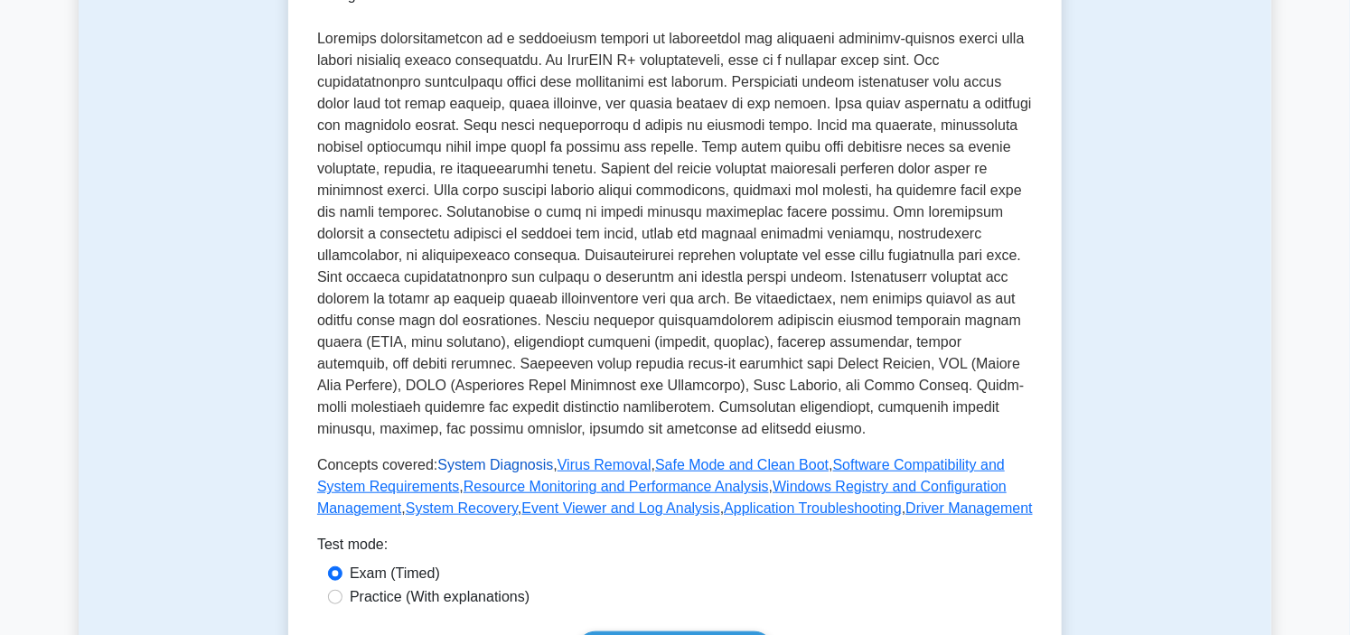
click at [486, 457] on link "System Diagnosis" at bounding box center [495, 464] width 116 height 15
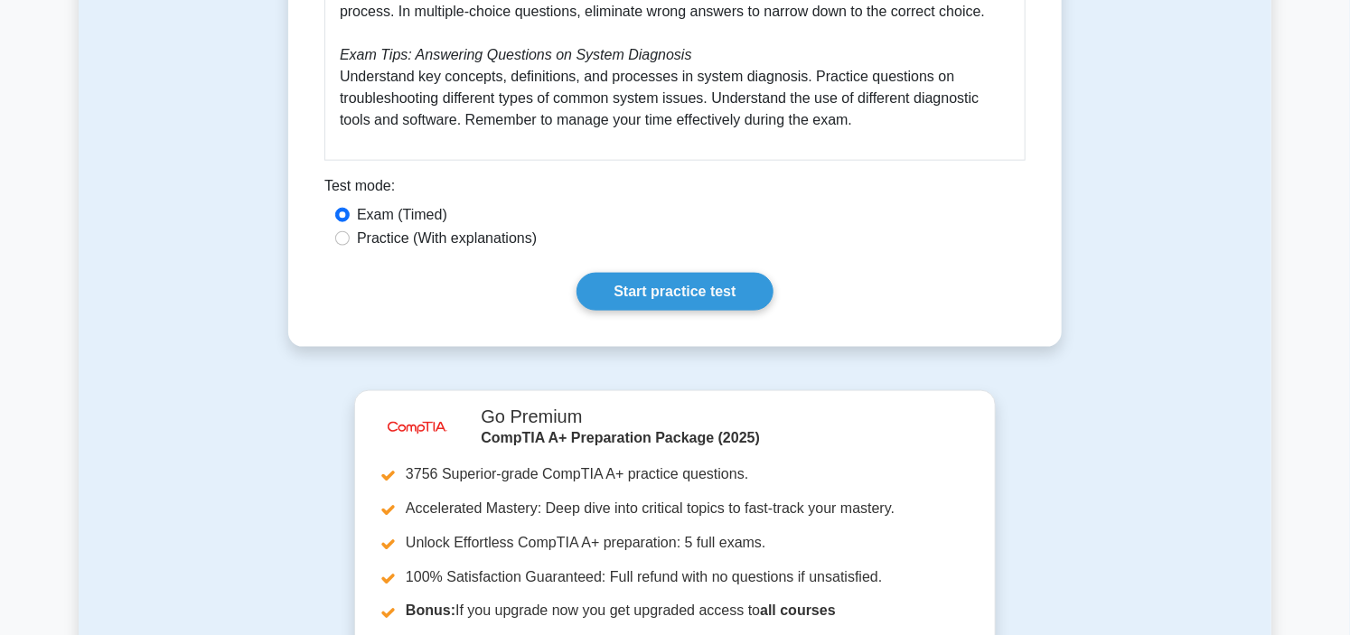
scroll to position [1304, 0]
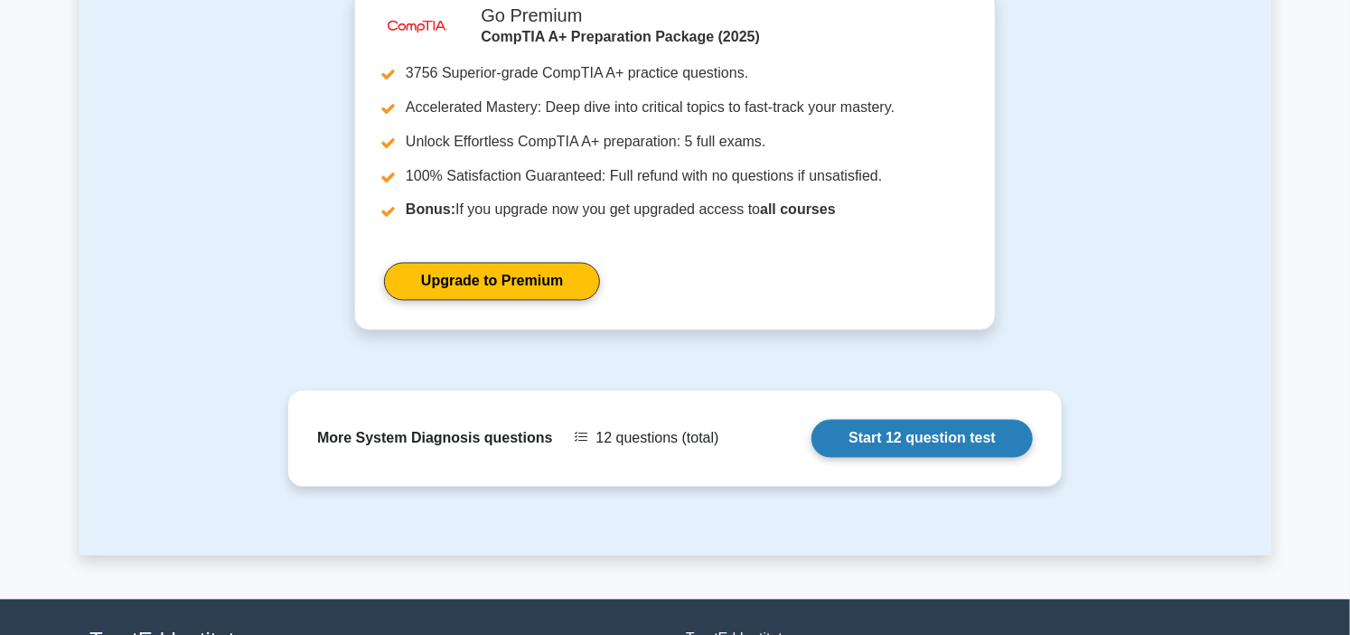
click at [1003, 436] on link "Start 12 question test" at bounding box center [921, 439] width 221 height 38
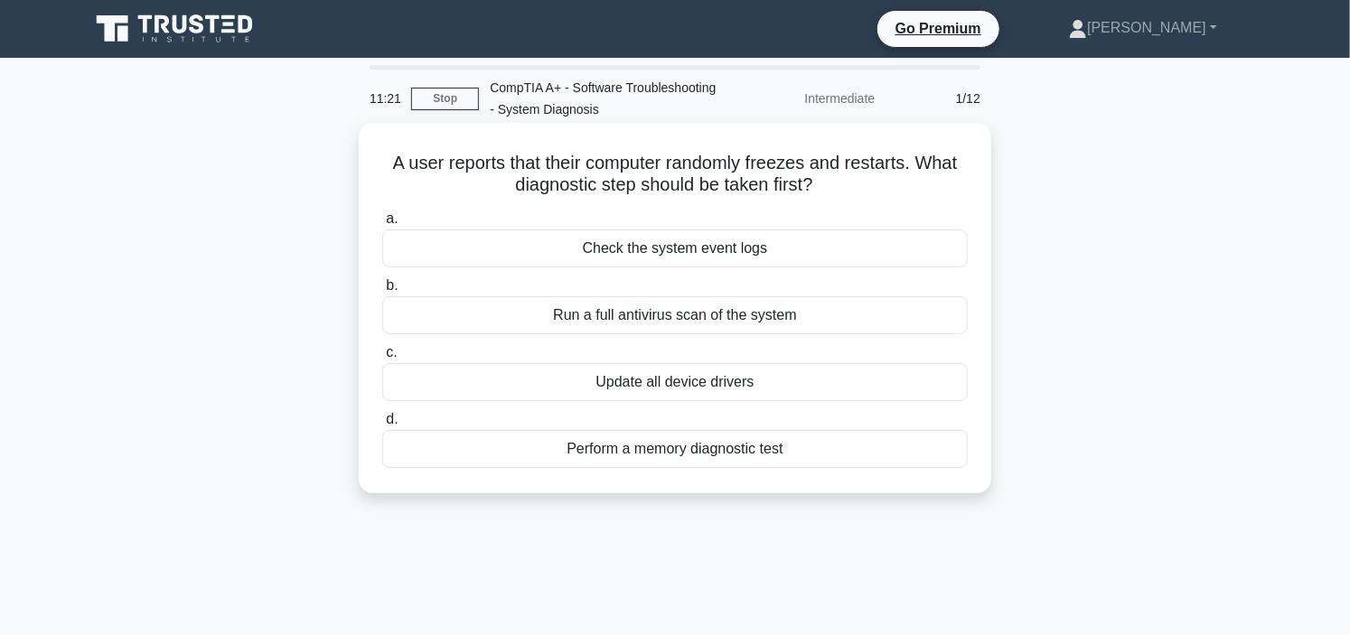
click at [680, 248] on div "Check the system event logs" at bounding box center [674, 248] width 585 height 38
click at [382, 225] on input "a. Check the system event logs" at bounding box center [382, 219] width 0 height 12
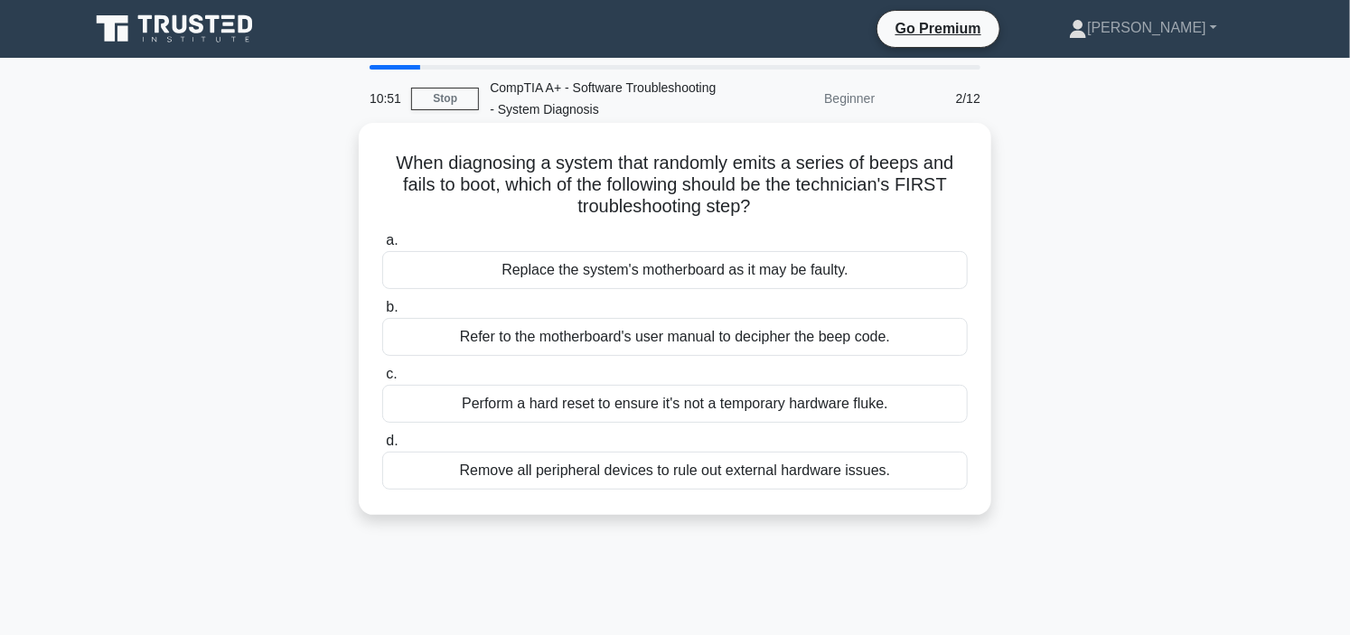
click at [638, 338] on div "Refer to the motherboard's user manual to decipher the beep code." at bounding box center [674, 337] width 585 height 38
click at [382, 313] on input "b. Refer to the motherboard's user manual to decipher the beep code." at bounding box center [382, 308] width 0 height 12
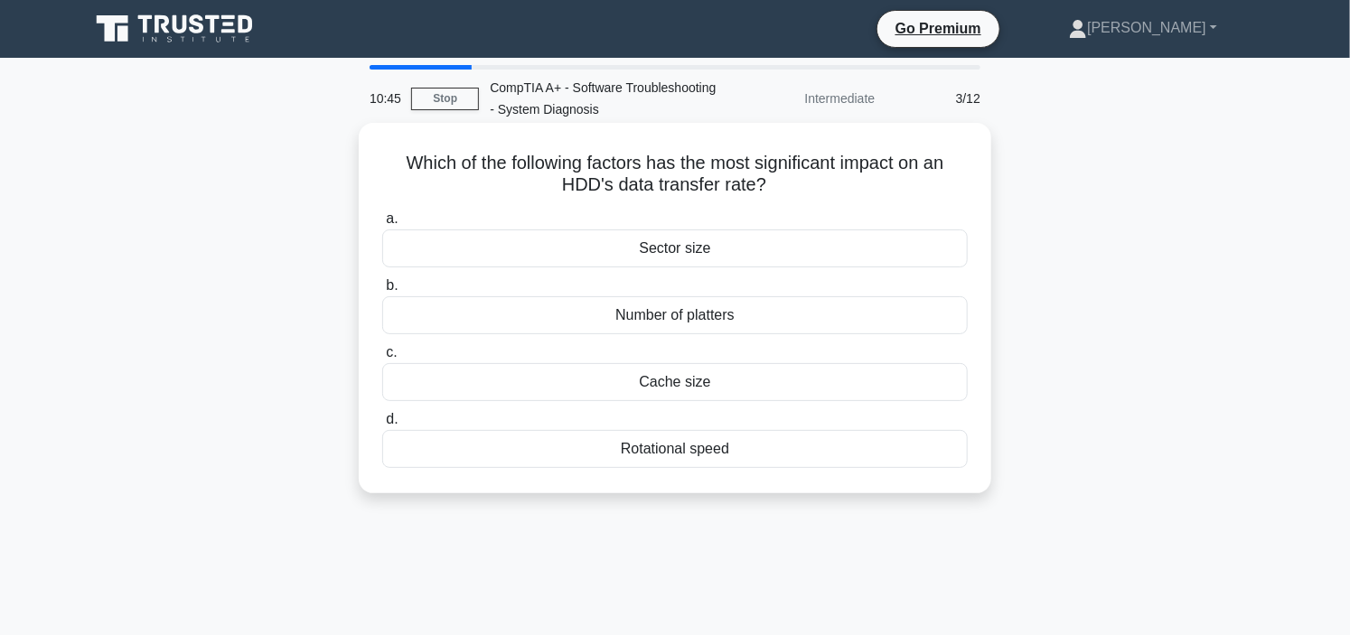
click at [696, 444] on div "Rotational speed" at bounding box center [674, 449] width 585 height 38
click at [382, 425] on input "d. Rotational speed" at bounding box center [382, 420] width 0 height 12
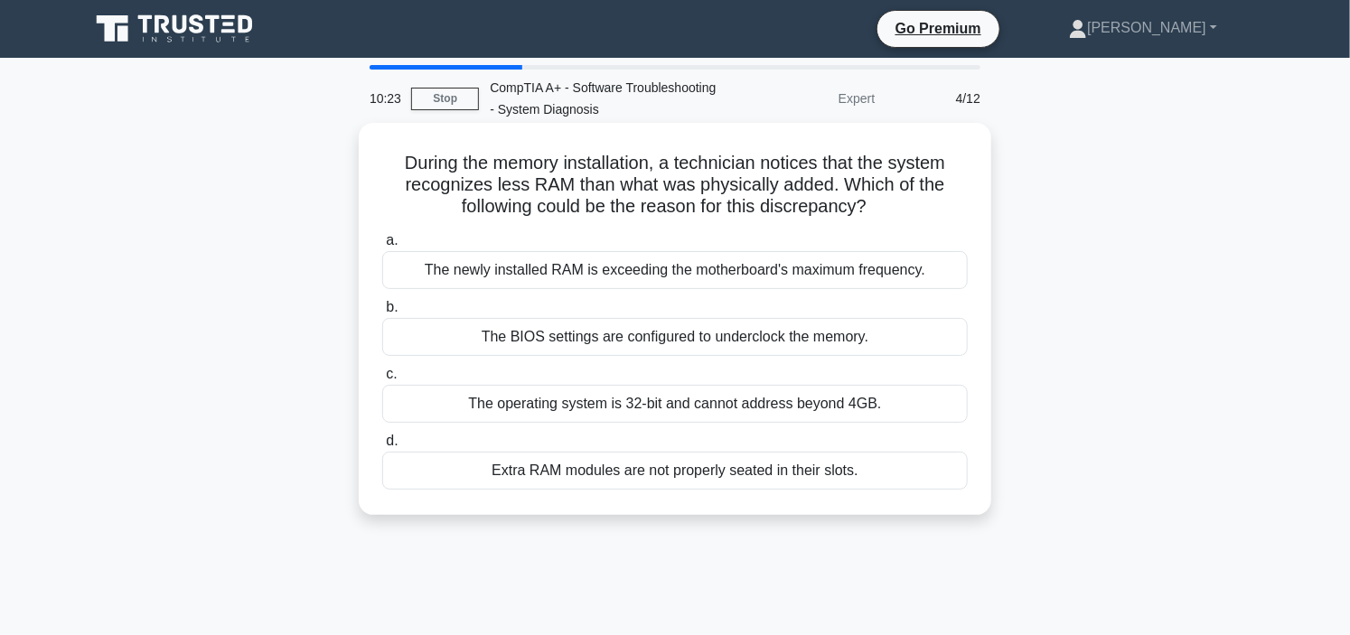
click at [640, 473] on div "Extra RAM modules are not properly seated in their slots." at bounding box center [674, 471] width 585 height 38
click at [382, 447] on input "d. Extra RAM modules are not properly seated in their slots." at bounding box center [382, 441] width 0 height 12
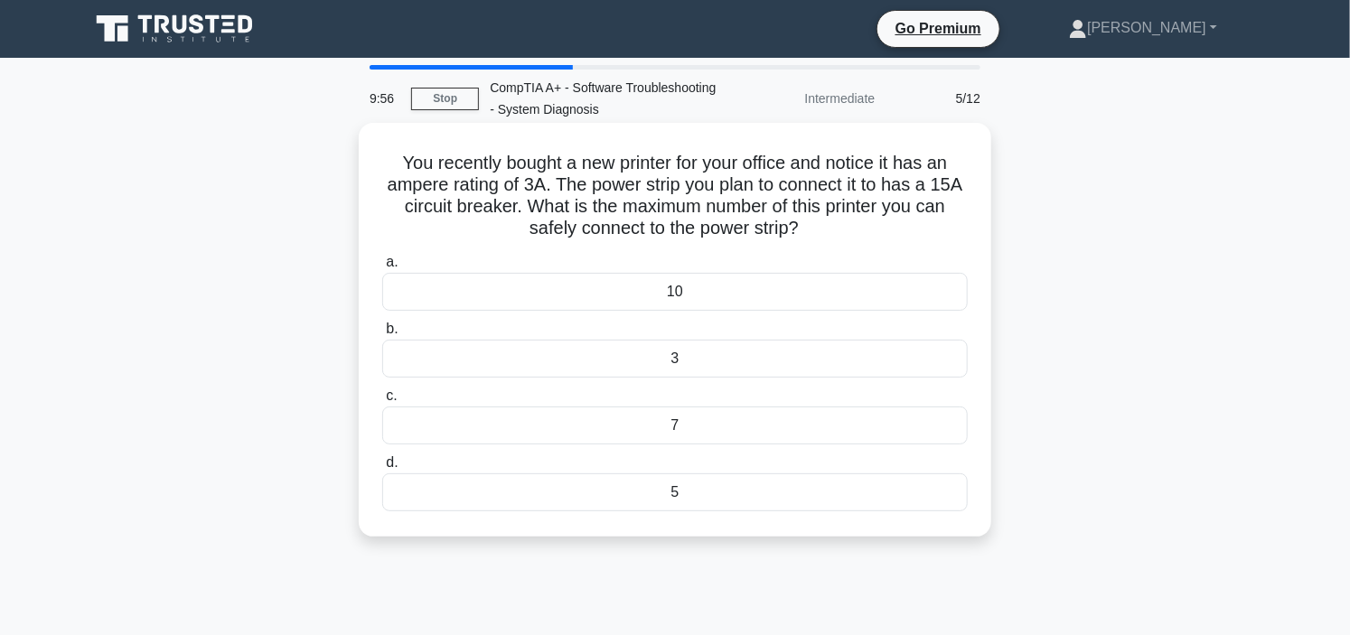
click at [693, 425] on div "7" at bounding box center [674, 426] width 585 height 38
click at [382, 402] on input "c. 7" at bounding box center [382, 396] width 0 height 12
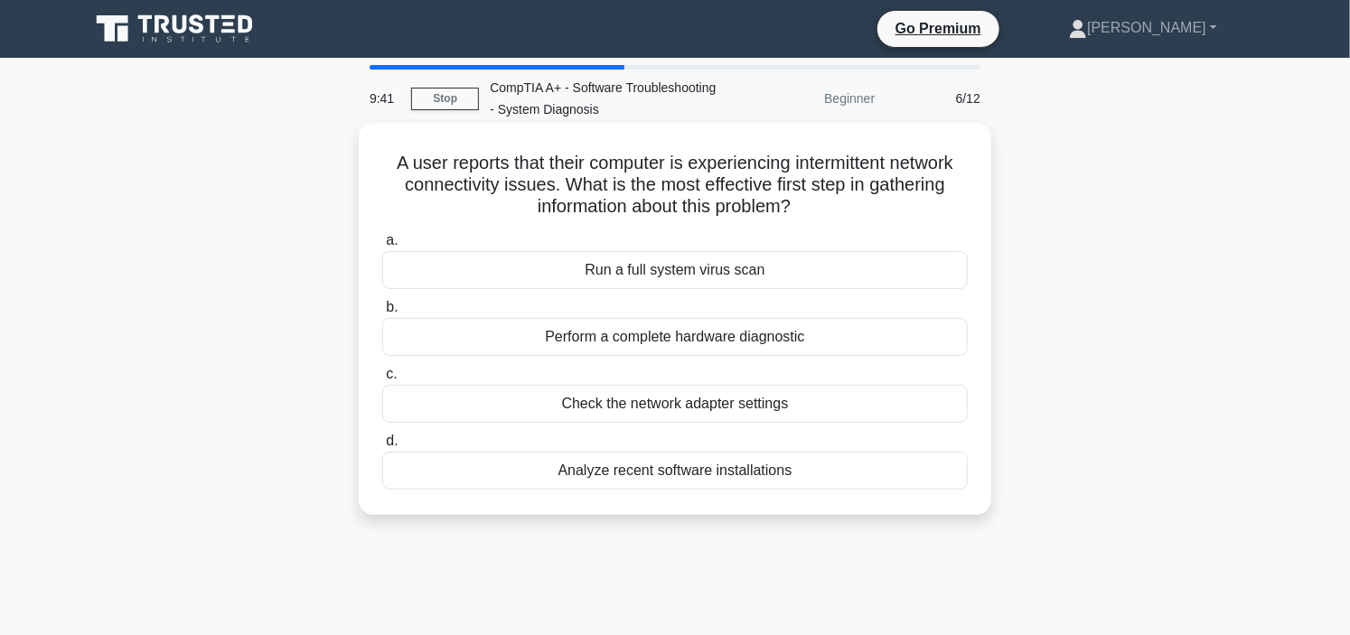
click at [666, 405] on div "Check the network adapter settings" at bounding box center [674, 404] width 585 height 38
click at [382, 380] on input "c. Check the network adapter settings" at bounding box center [382, 375] width 0 height 12
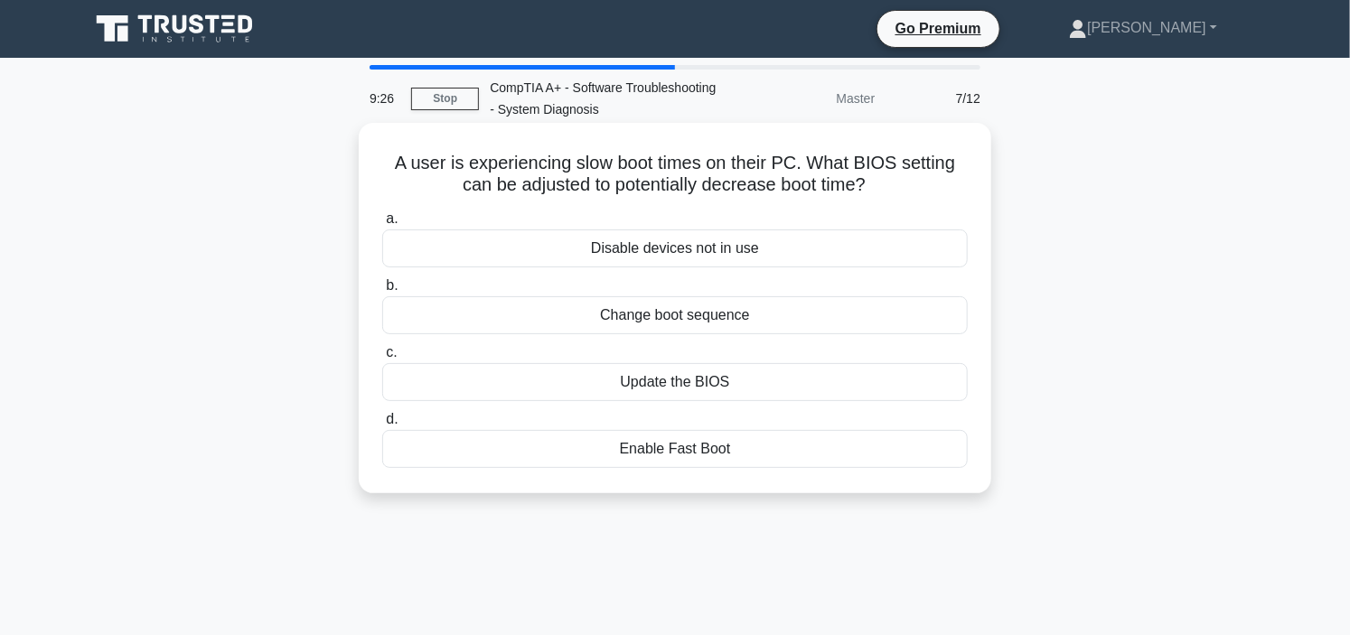
click at [660, 448] on div "Enable Fast Boot" at bounding box center [674, 449] width 585 height 38
click at [382, 425] on input "d. Enable Fast Boot" at bounding box center [382, 420] width 0 height 12
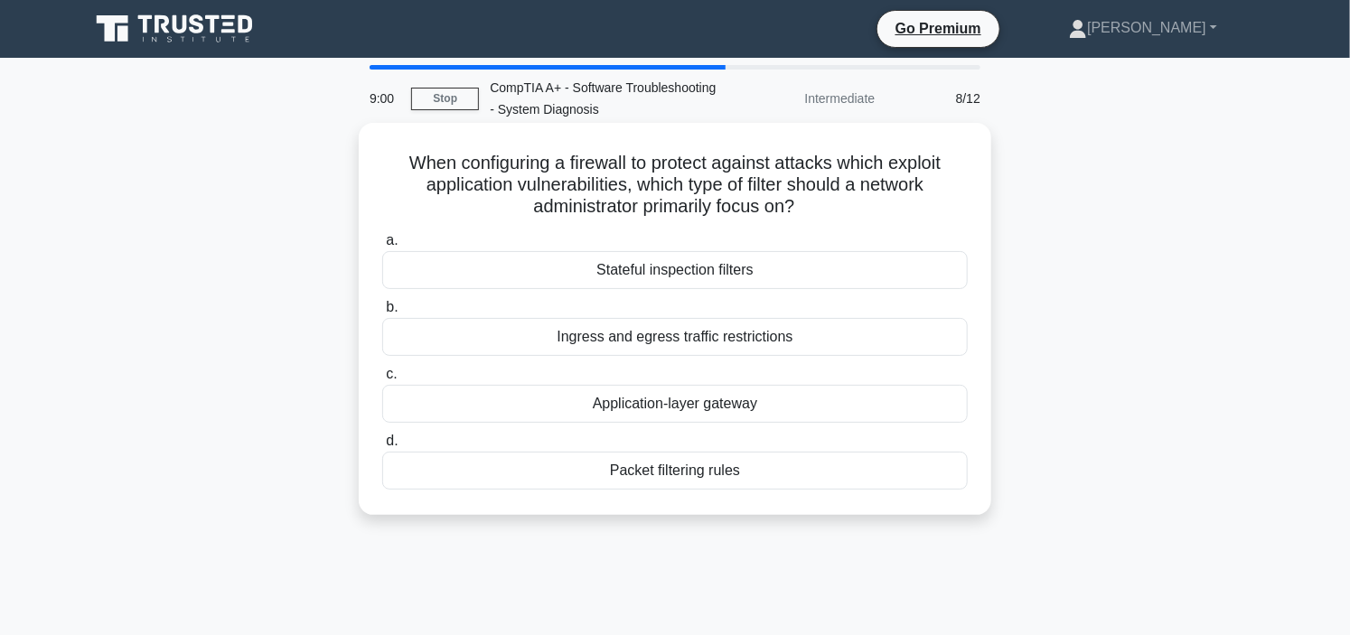
click at [665, 395] on div "Application-layer gateway" at bounding box center [674, 404] width 585 height 38
click at [382, 380] on input "c. Application-layer gateway" at bounding box center [382, 375] width 0 height 12
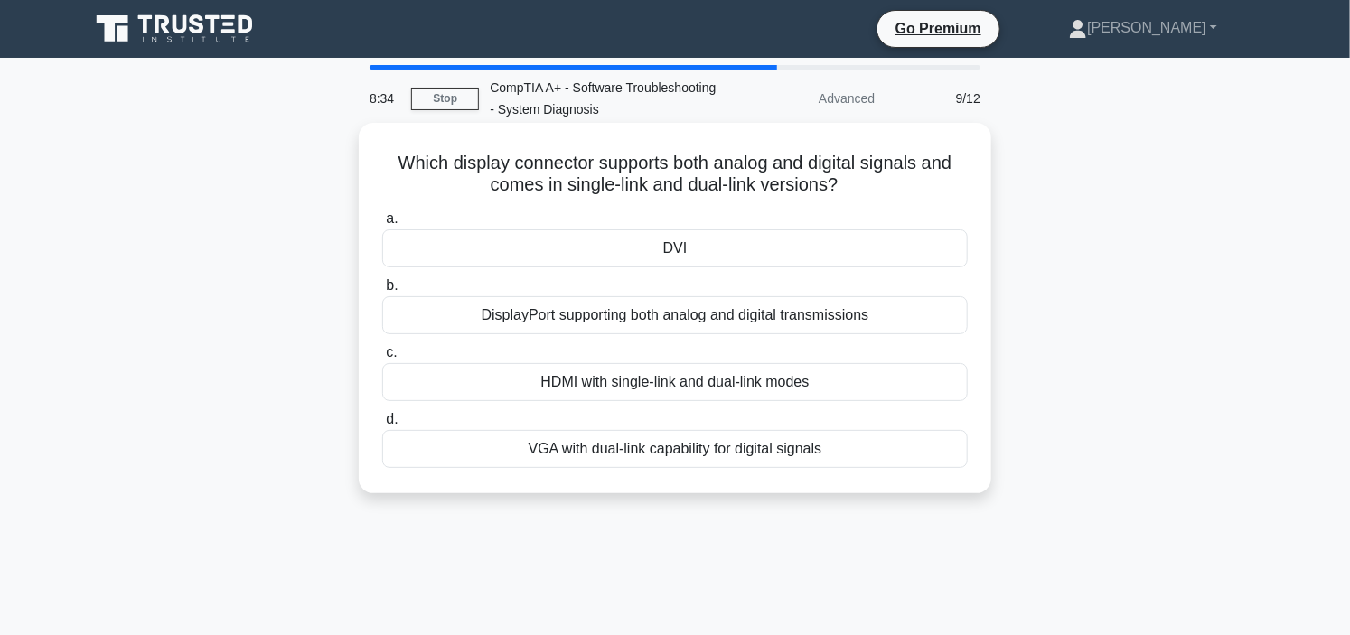
click at [685, 255] on div "DVI" at bounding box center [674, 248] width 585 height 38
click at [382, 225] on input "a. DVI" at bounding box center [382, 219] width 0 height 12
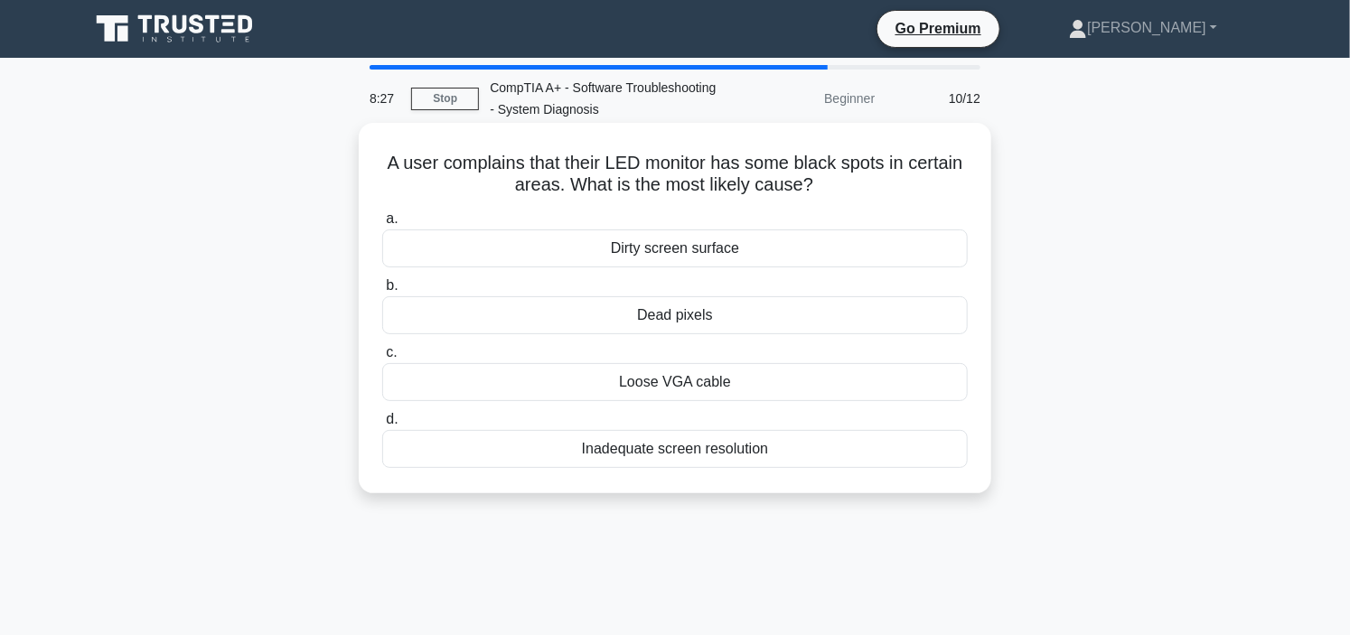
click at [694, 319] on div "Dead pixels" at bounding box center [674, 315] width 585 height 38
click at [382, 292] on input "b. Dead pixels" at bounding box center [382, 286] width 0 height 12
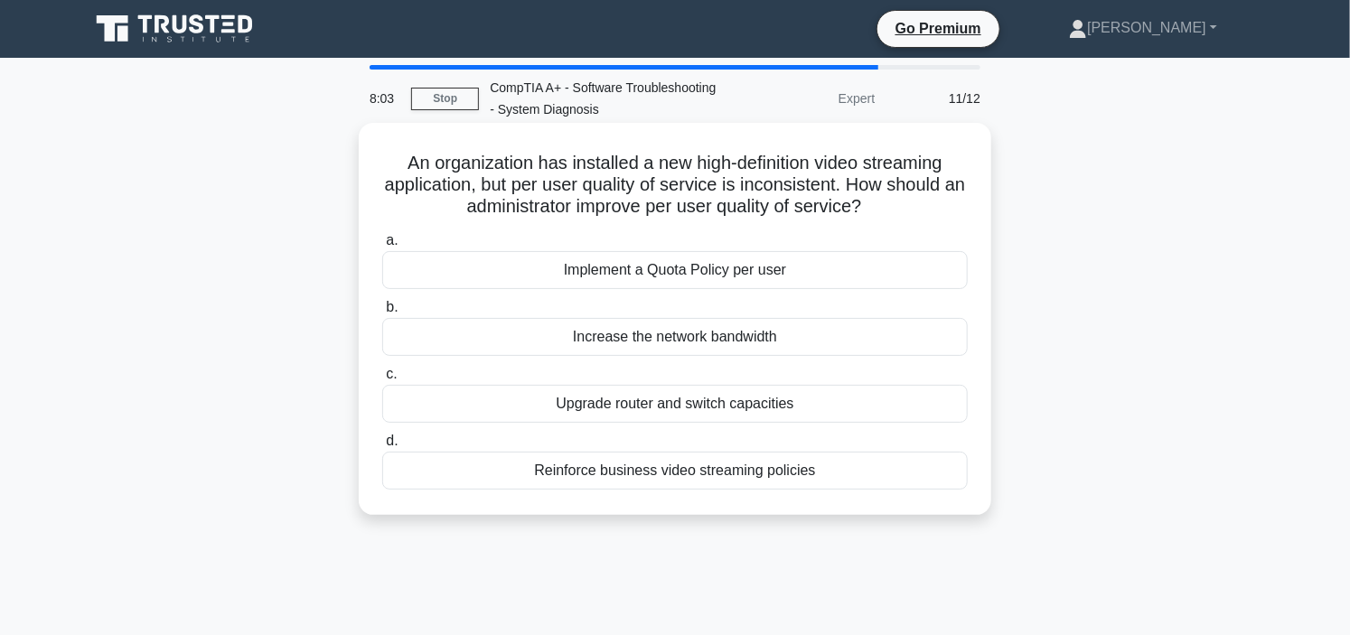
click at [710, 267] on div "Implement a Quota Policy per user" at bounding box center [674, 270] width 585 height 38
click at [382, 247] on input "a. Implement a Quota Policy per user" at bounding box center [382, 241] width 0 height 12
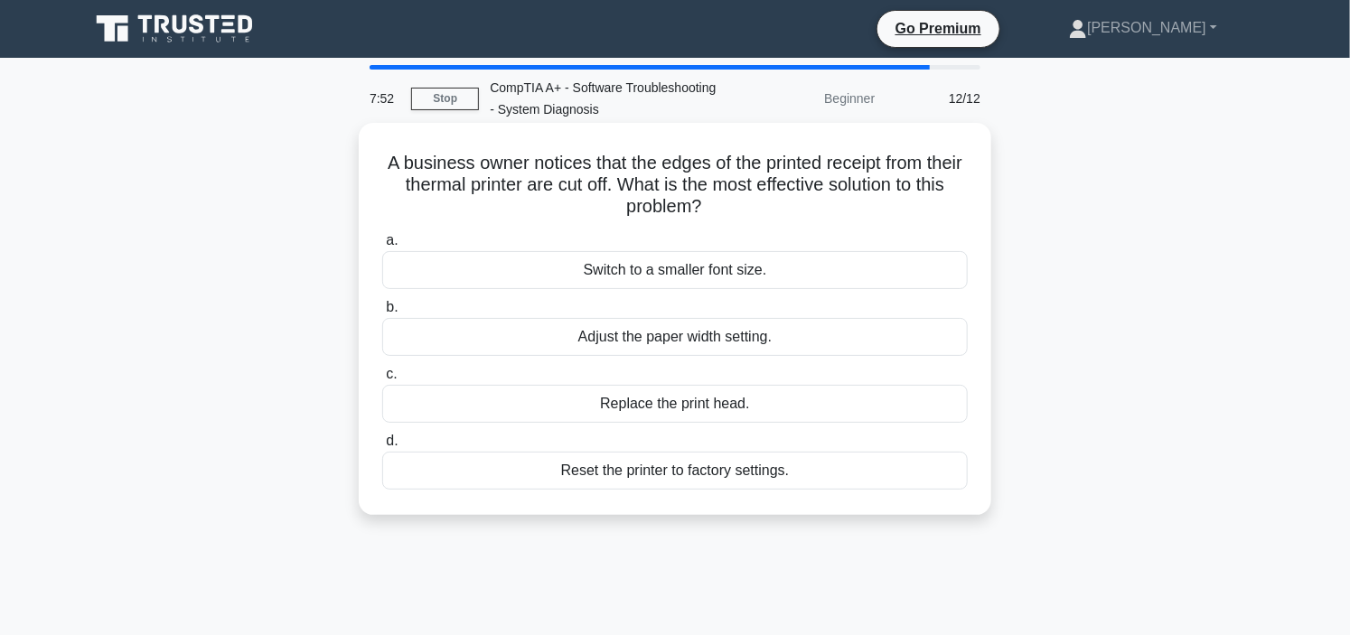
click at [692, 335] on div "Adjust the paper width setting." at bounding box center [674, 337] width 585 height 38
click at [382, 313] on input "b. Adjust the paper width setting." at bounding box center [382, 308] width 0 height 12
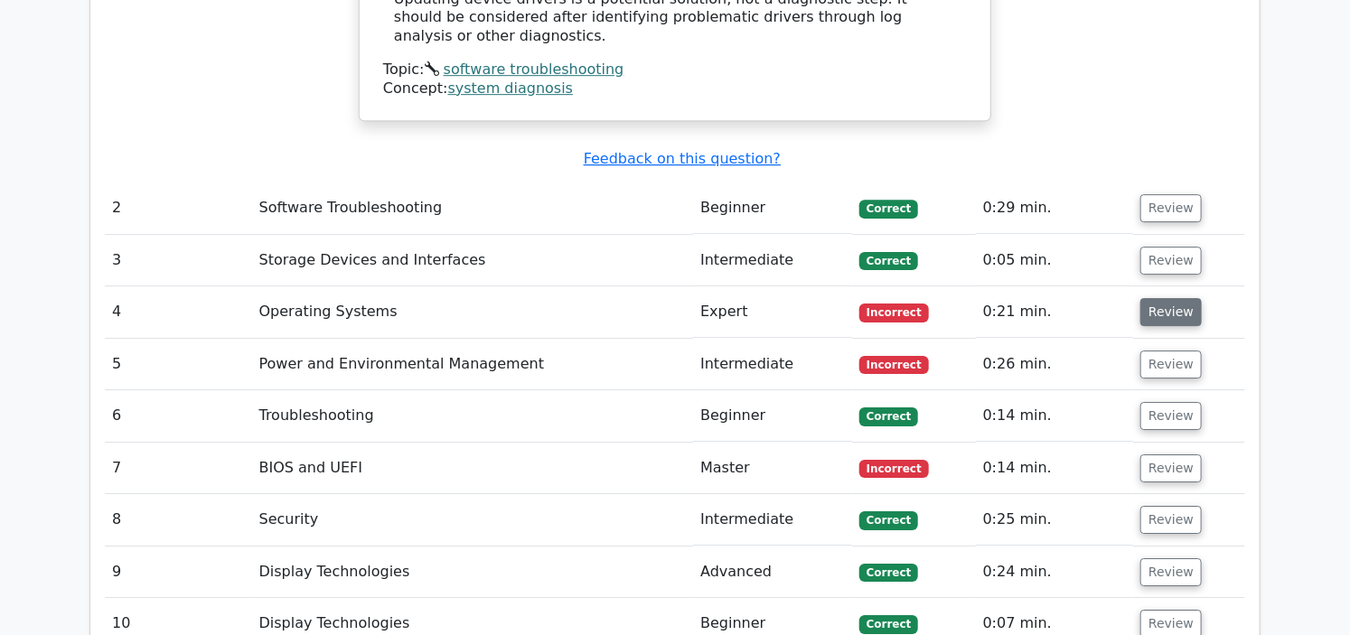
scroll to position [2408, 0]
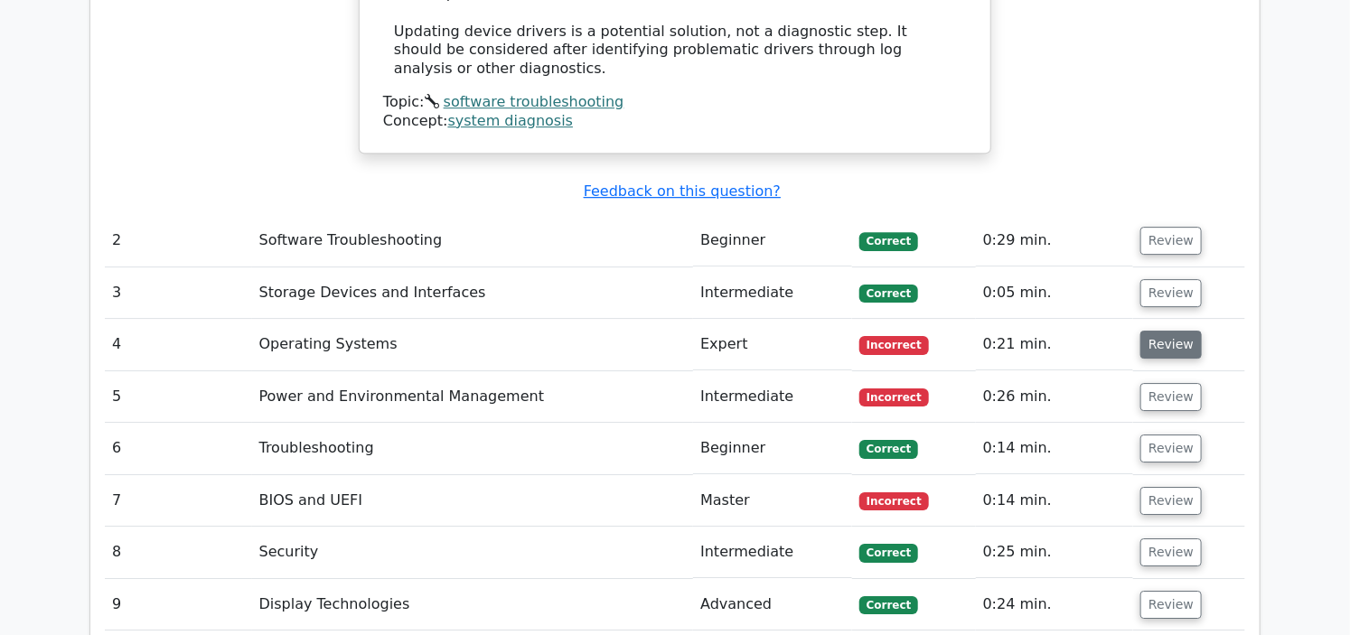
click at [1182, 331] on button "Review" at bounding box center [1170, 345] width 61 height 28
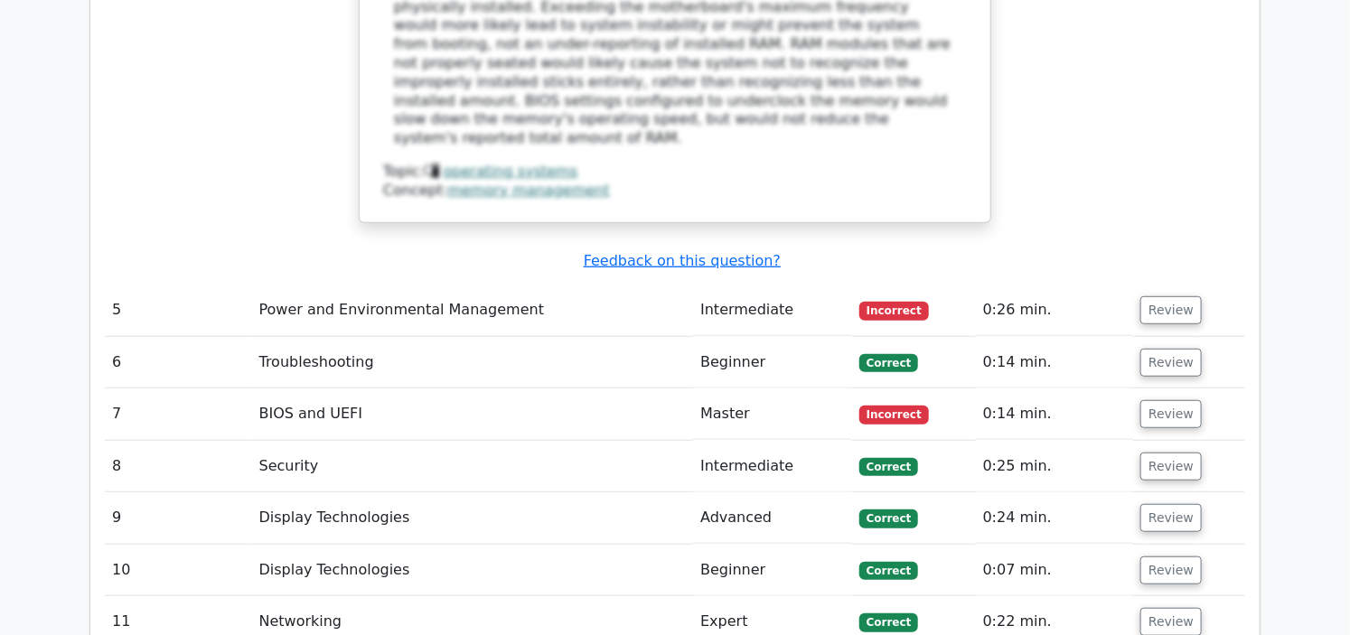
scroll to position [3412, 0]
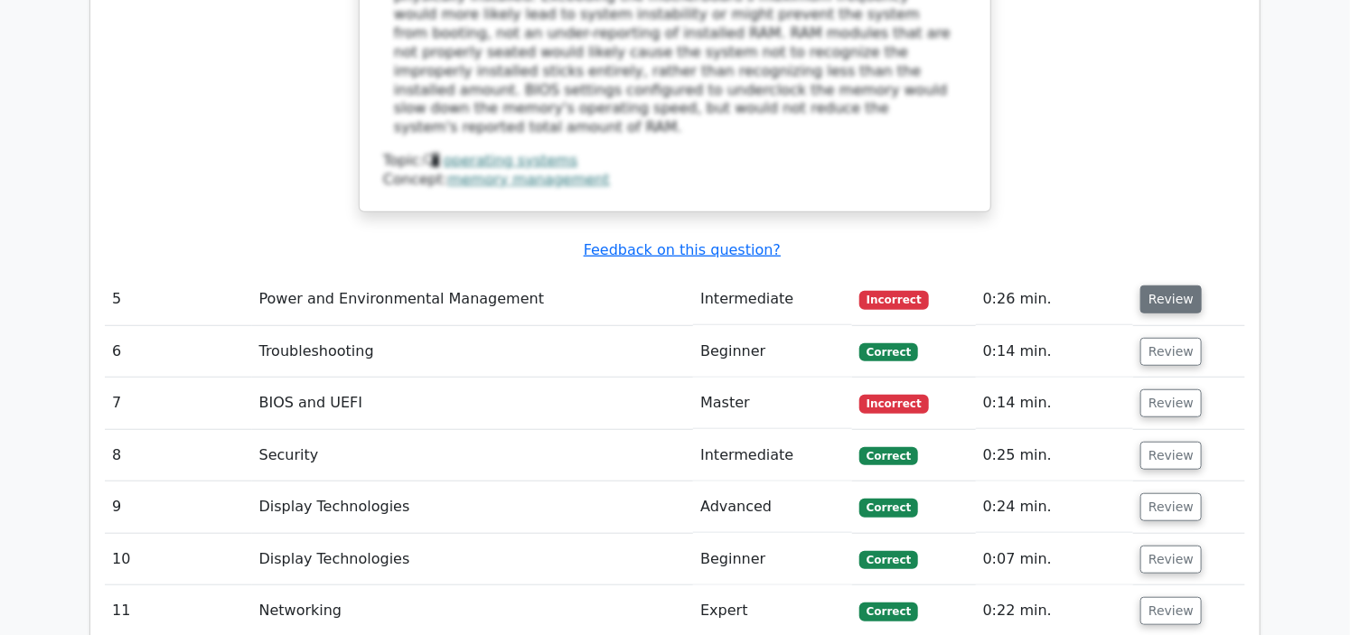
click at [1157, 285] on button "Review" at bounding box center [1170, 299] width 61 height 28
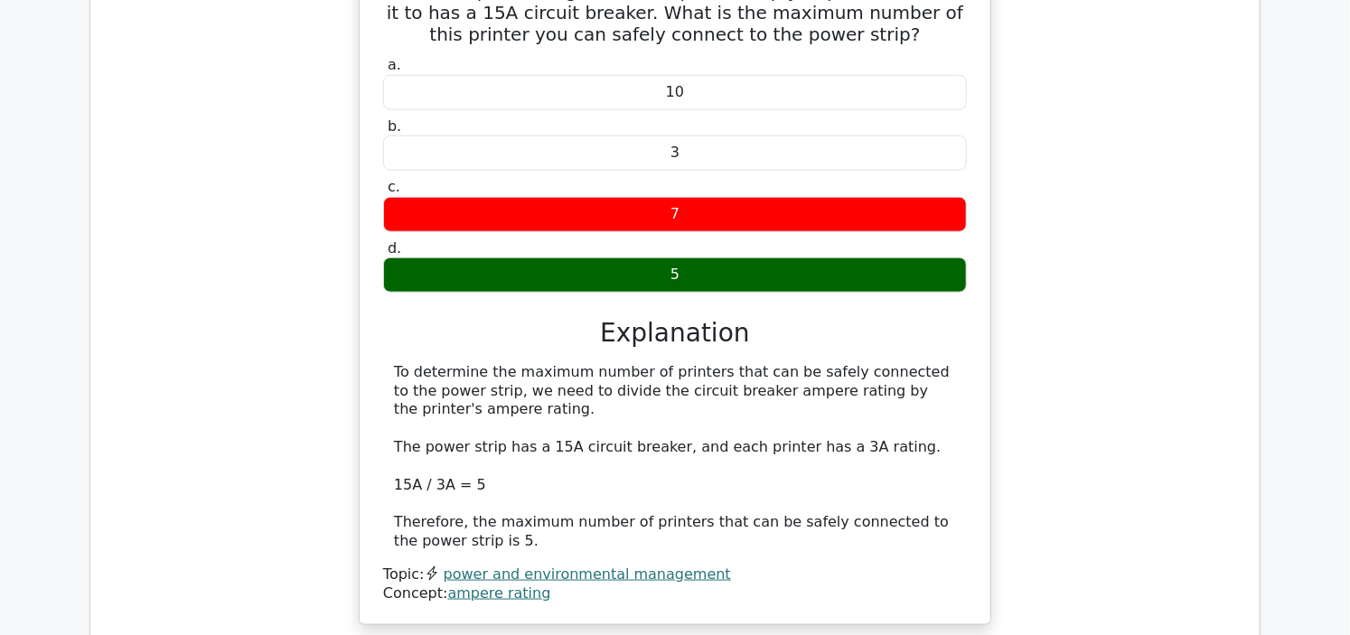
scroll to position [3914, 0]
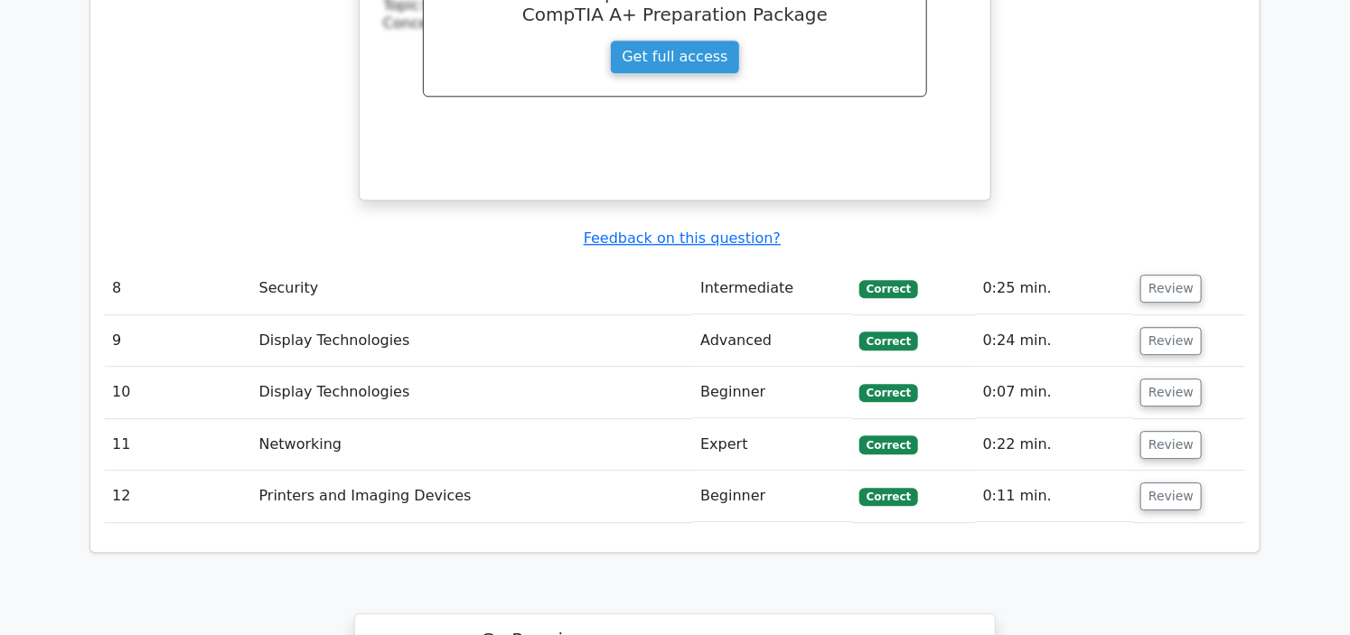
scroll to position [5612, 0]
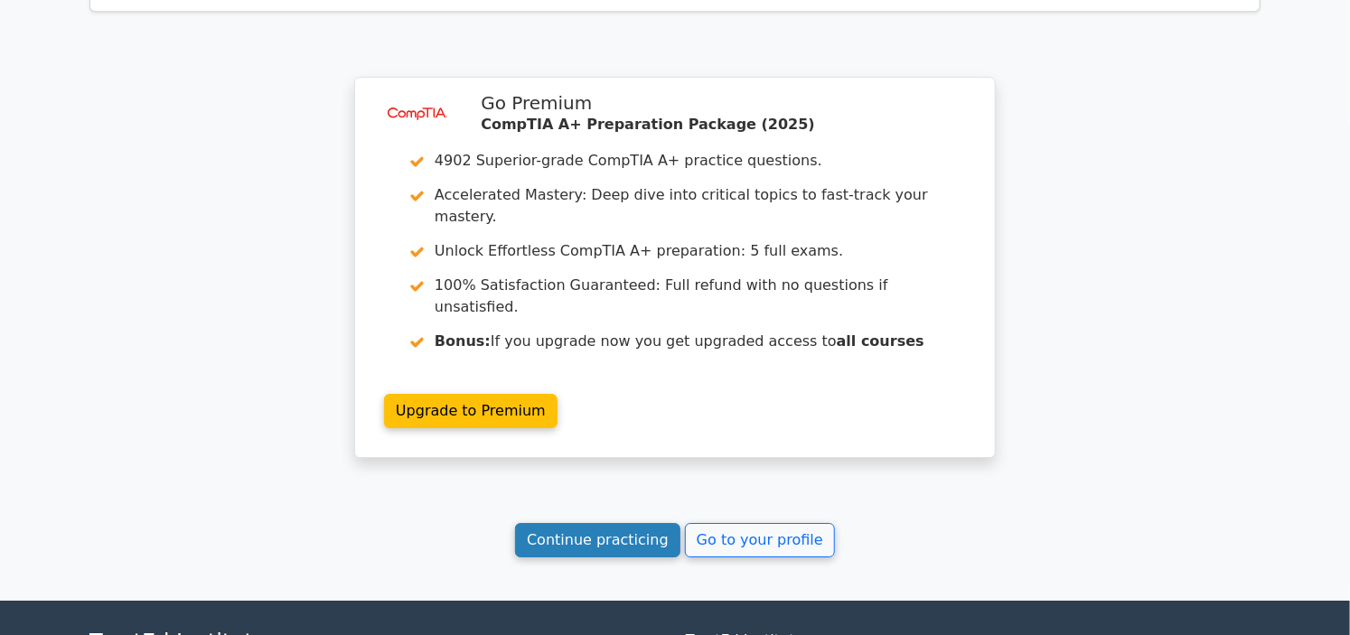
click at [593, 523] on link "Continue practicing" at bounding box center [597, 540] width 165 height 34
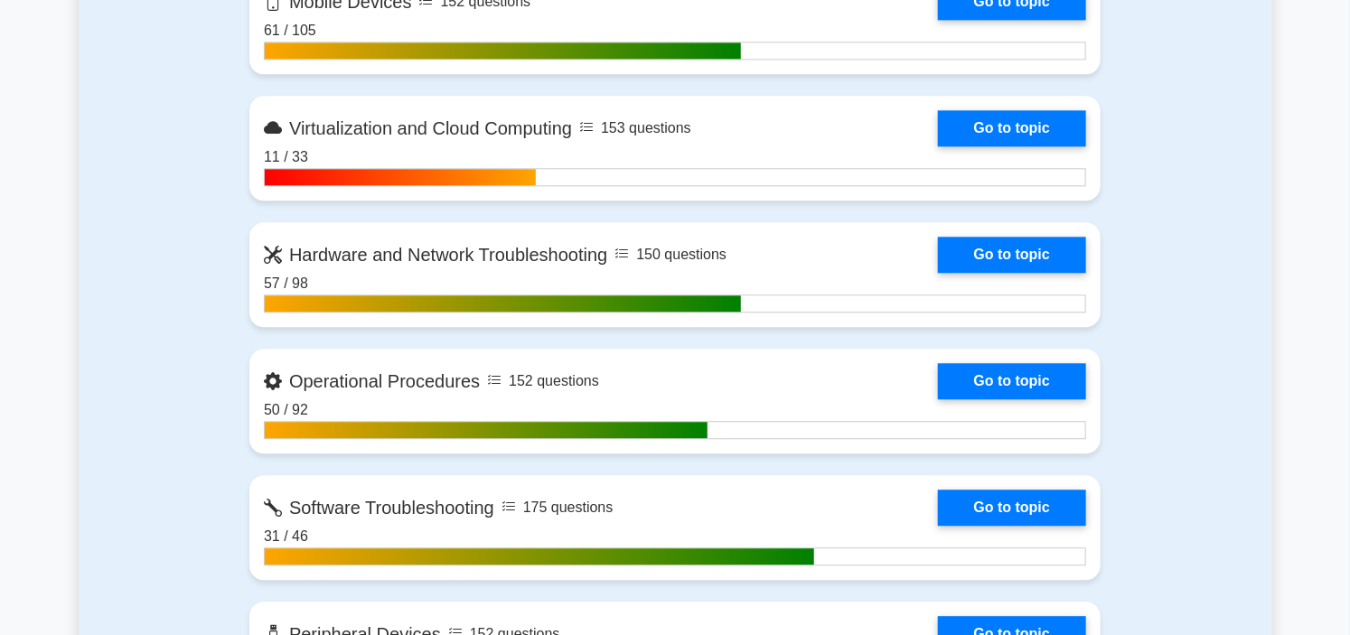
scroll to position [2007, 0]
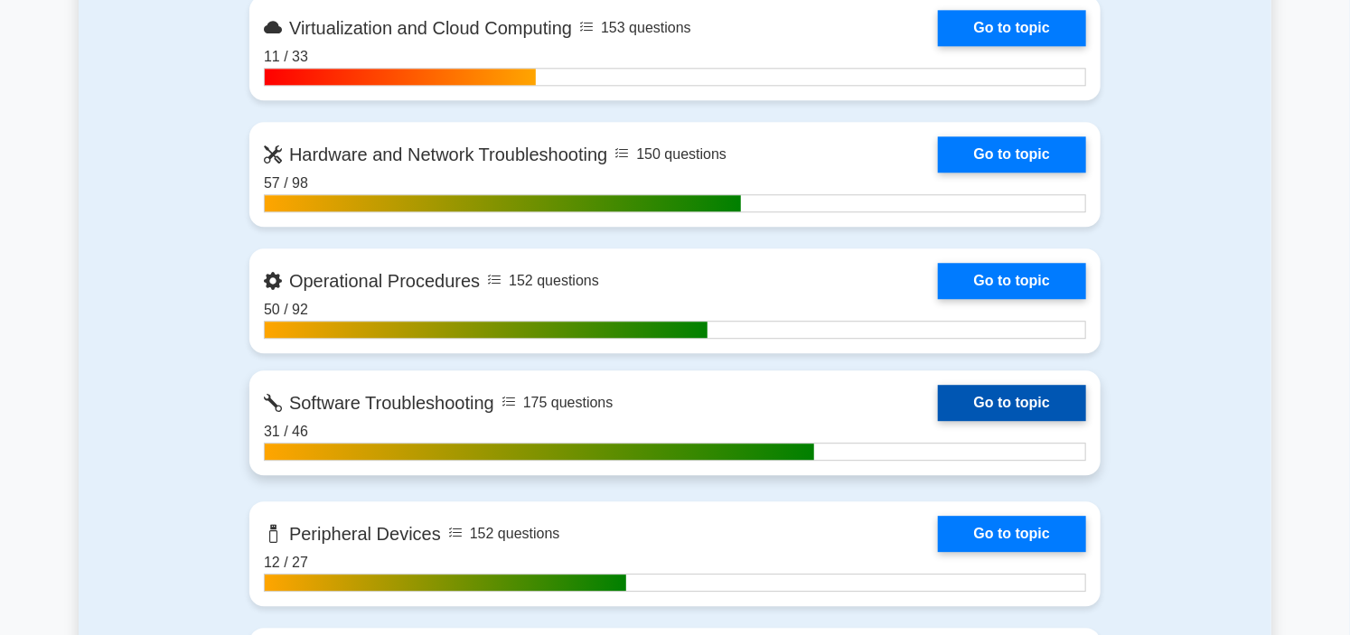
click at [938, 394] on link "Go to topic" at bounding box center [1012, 403] width 148 height 36
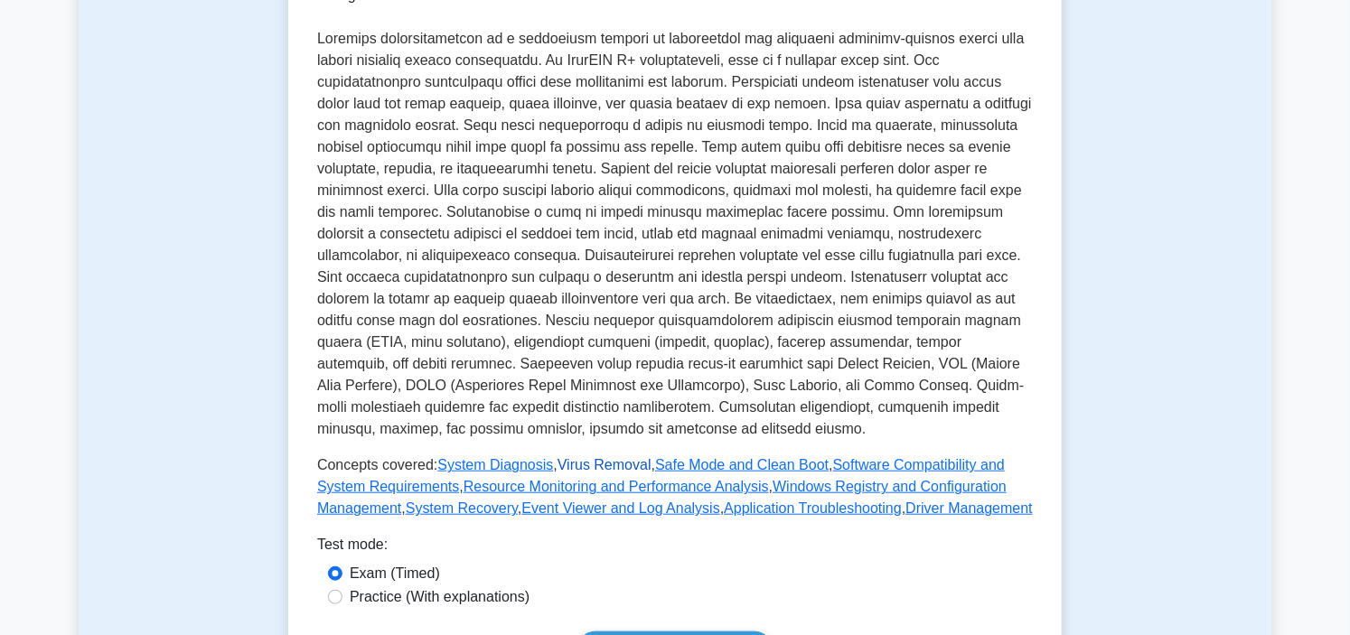
click at [597, 457] on link "Virus Removal" at bounding box center [604, 464] width 94 height 15
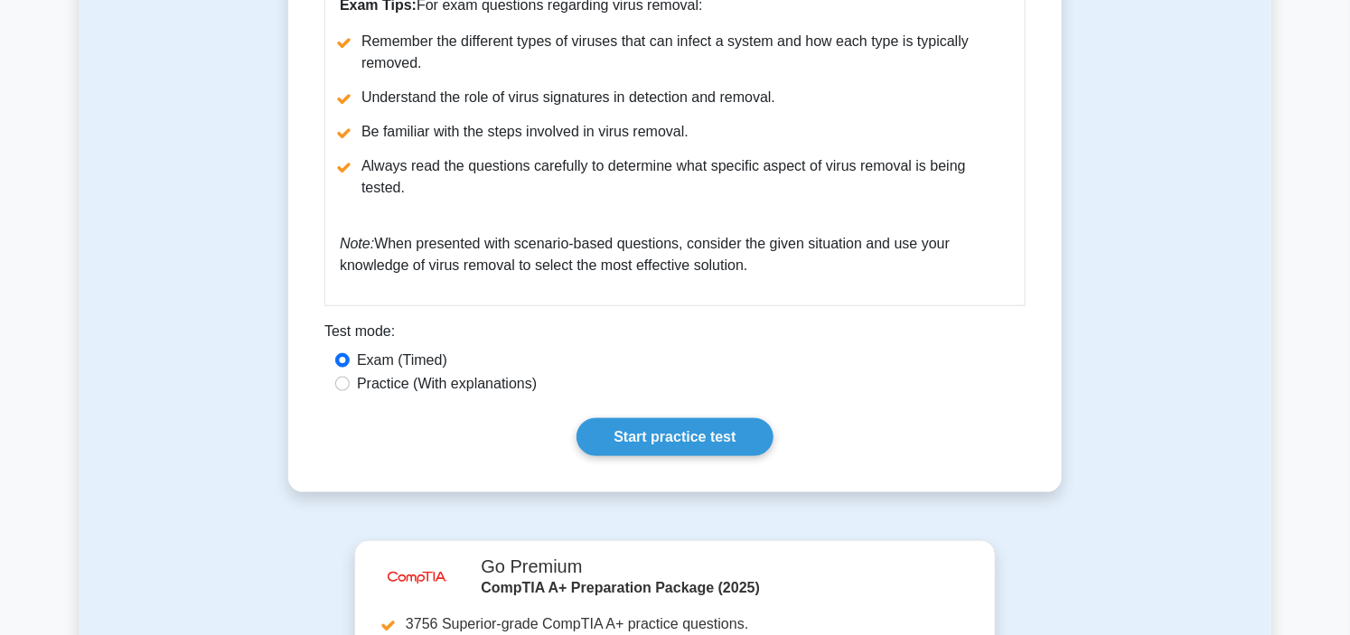
scroll to position [802, 0]
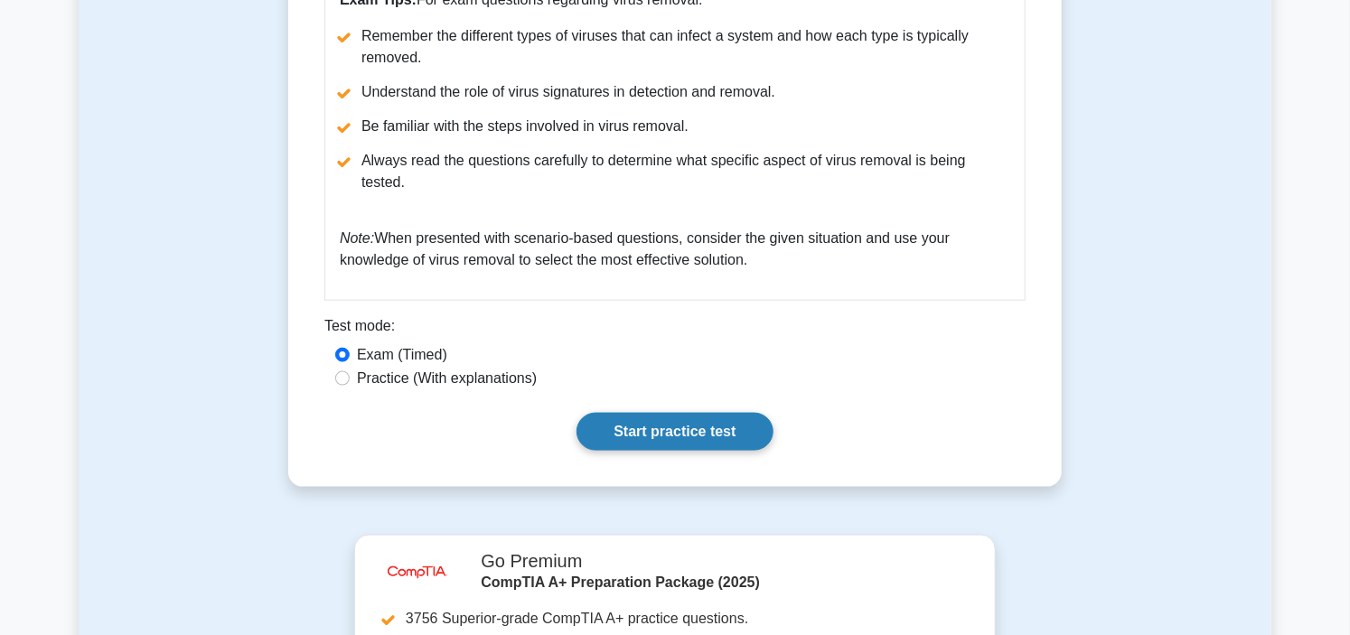
click at [661, 413] on link "Start practice test" at bounding box center [674, 432] width 196 height 38
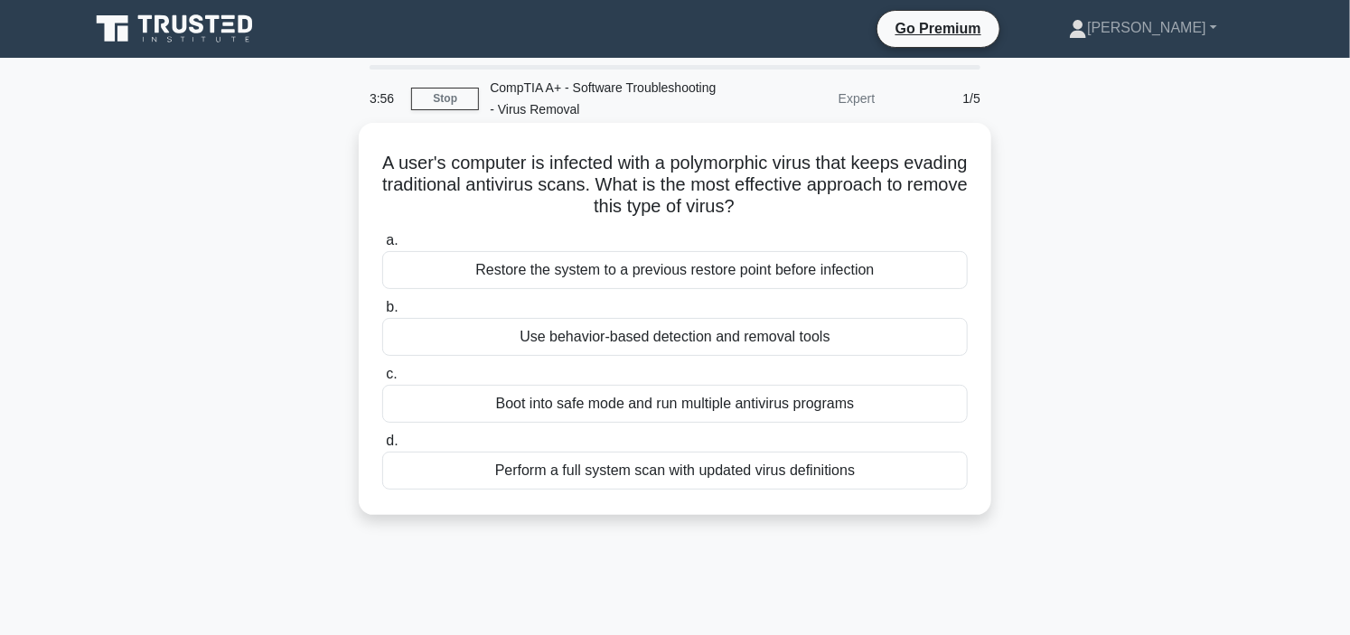
click at [705, 403] on div "Boot into safe mode and run multiple antivirus programs" at bounding box center [674, 404] width 585 height 38
click at [382, 380] on input "c. Boot into safe mode and run multiple antivirus programs" at bounding box center [382, 375] width 0 height 12
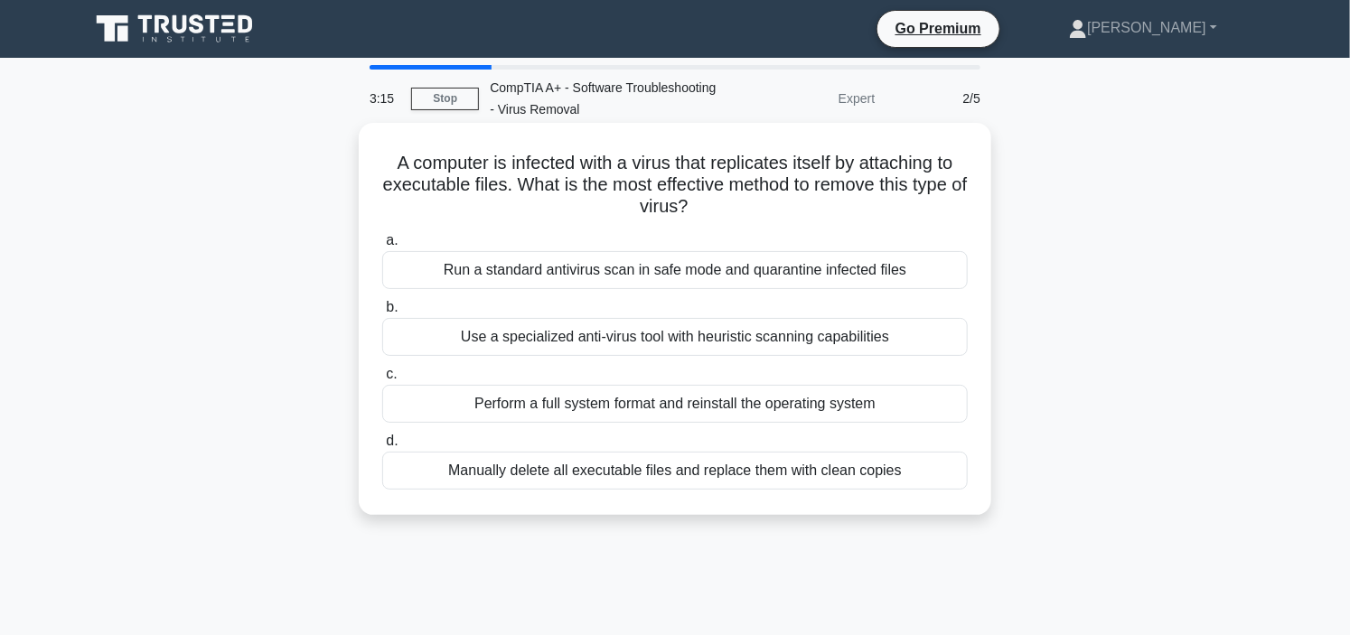
click at [673, 269] on div "Run a standard antivirus scan in safe mode and quarantine infected files" at bounding box center [674, 270] width 585 height 38
click at [382, 247] on input "a. Run a standard antivirus scan in safe mode and quarantine infected files" at bounding box center [382, 241] width 0 height 12
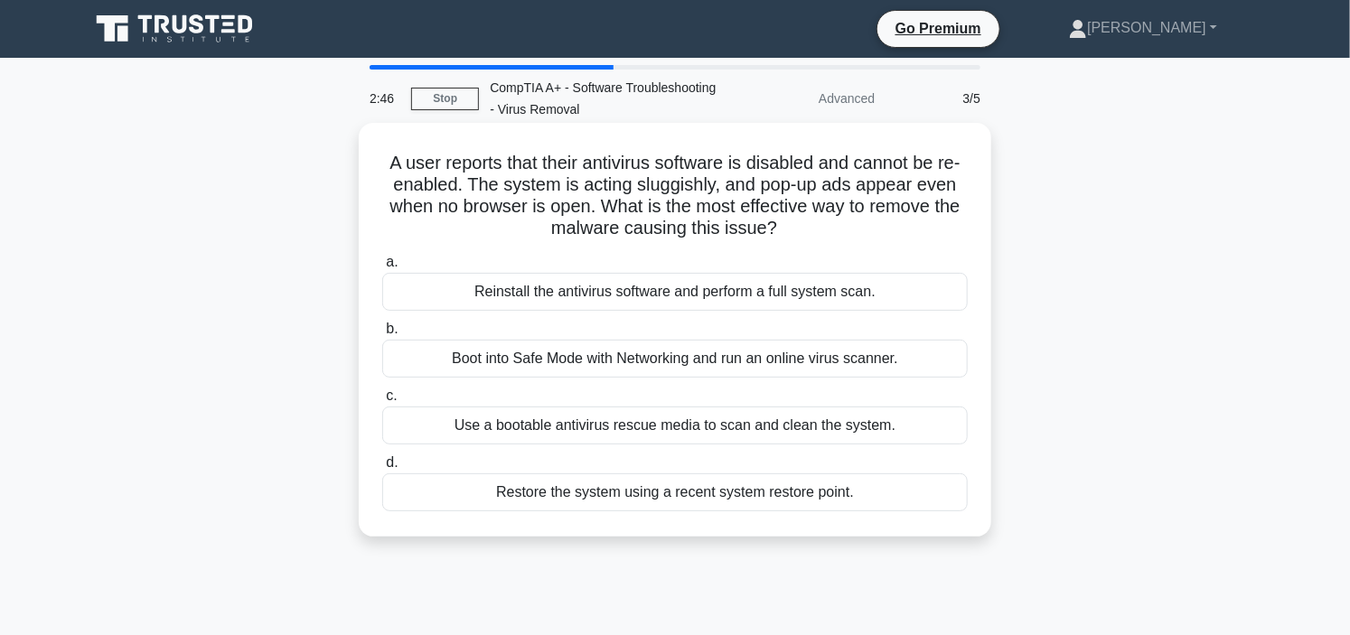
click at [716, 431] on div "Use a bootable antivirus rescue media to scan and clean the system." at bounding box center [674, 426] width 585 height 38
click at [382, 402] on input "c. Use a bootable antivirus rescue media to scan and clean the system." at bounding box center [382, 396] width 0 height 12
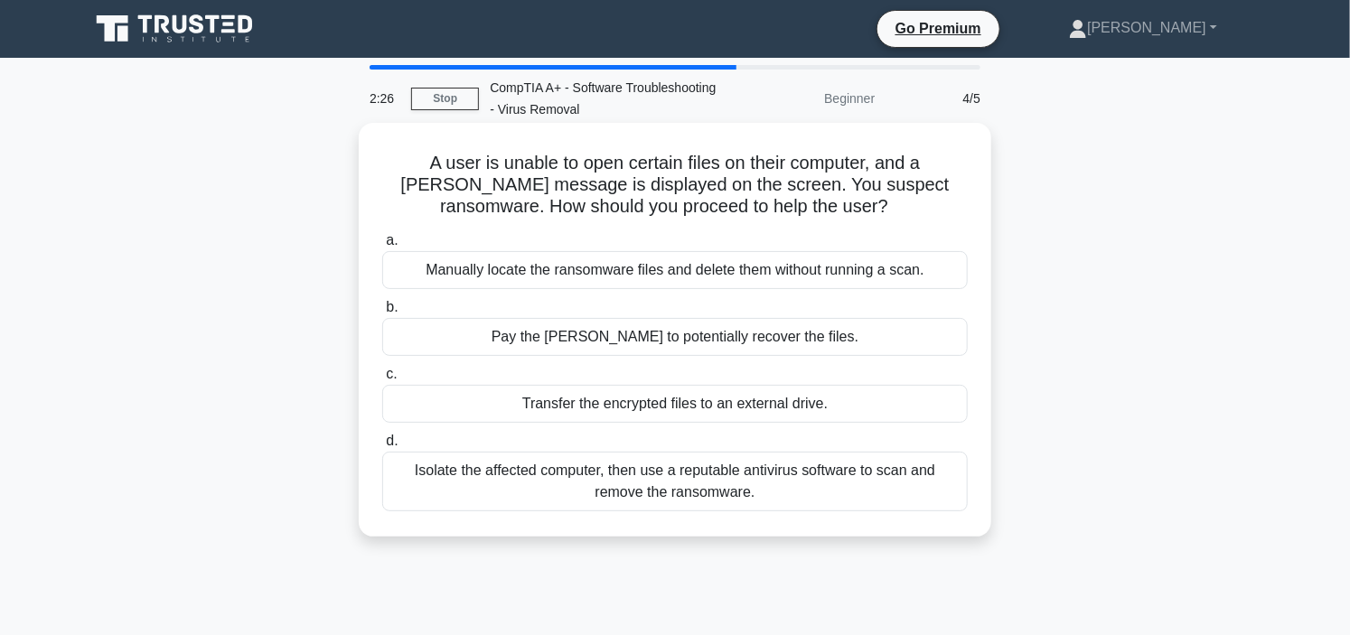
click at [700, 486] on div "Isolate the affected computer, then use a reputable antivirus software to scan …" at bounding box center [674, 482] width 585 height 60
click at [382, 447] on input "d. Isolate the affected computer, then use a reputable antivirus software to sc…" at bounding box center [382, 441] width 0 height 12
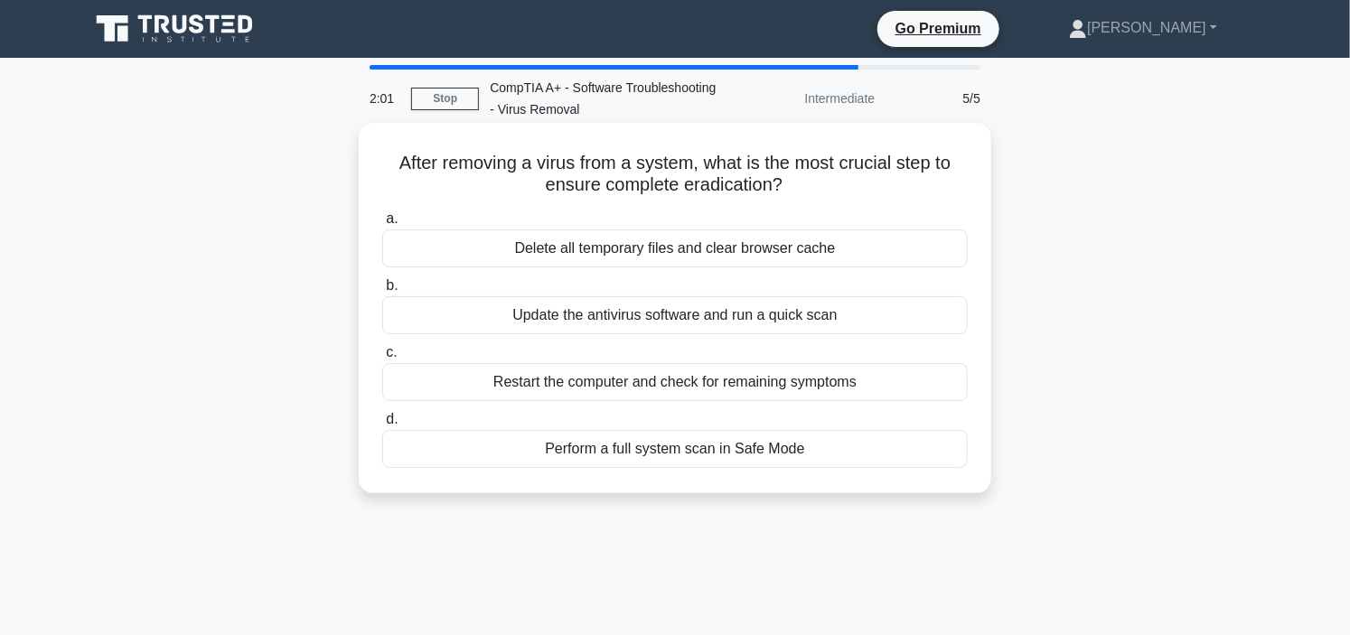
click at [667, 248] on div "Delete all temporary files and clear browser cache" at bounding box center [674, 248] width 585 height 38
click at [382, 225] on input "a. Delete all temporary files and clear browser cache" at bounding box center [382, 219] width 0 height 12
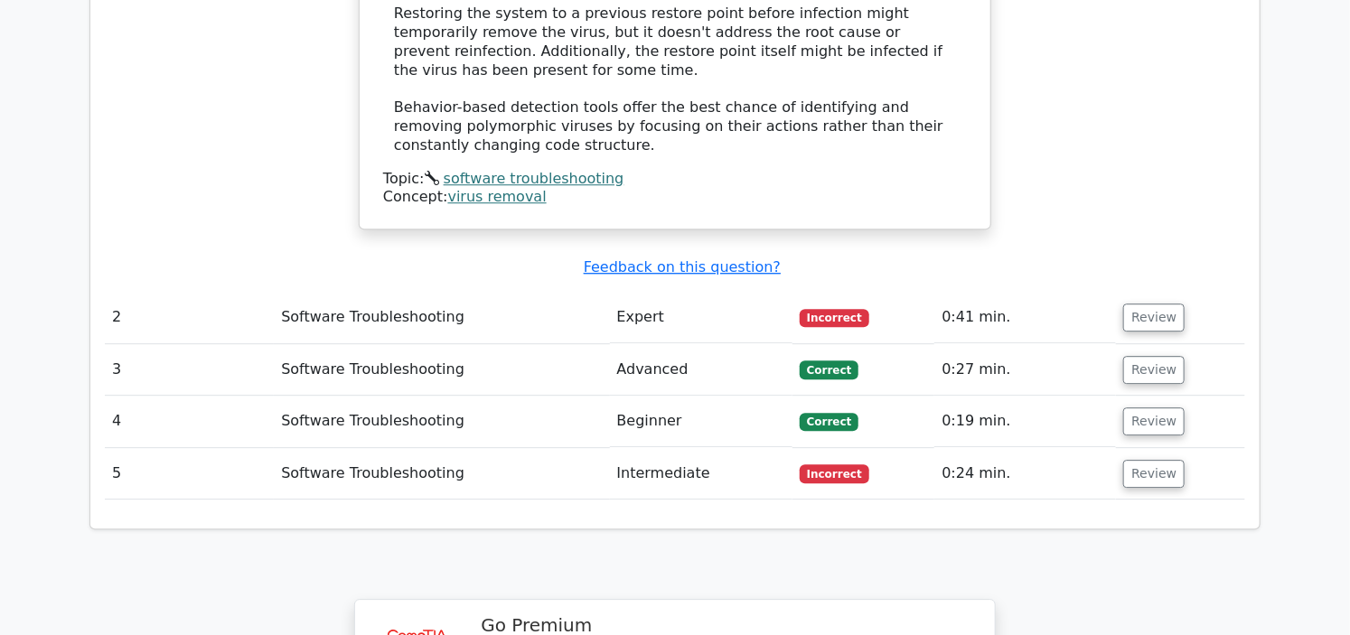
scroll to position [2208, 0]
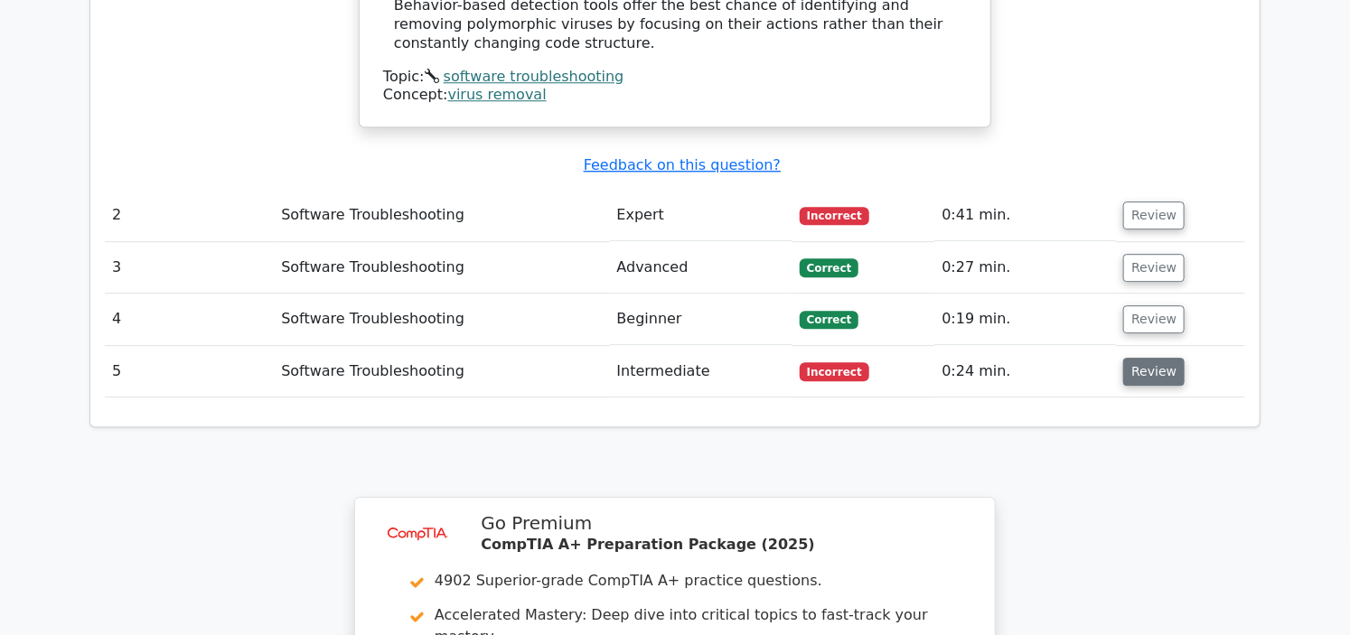
click at [1154, 358] on button "Review" at bounding box center [1153, 372] width 61 height 28
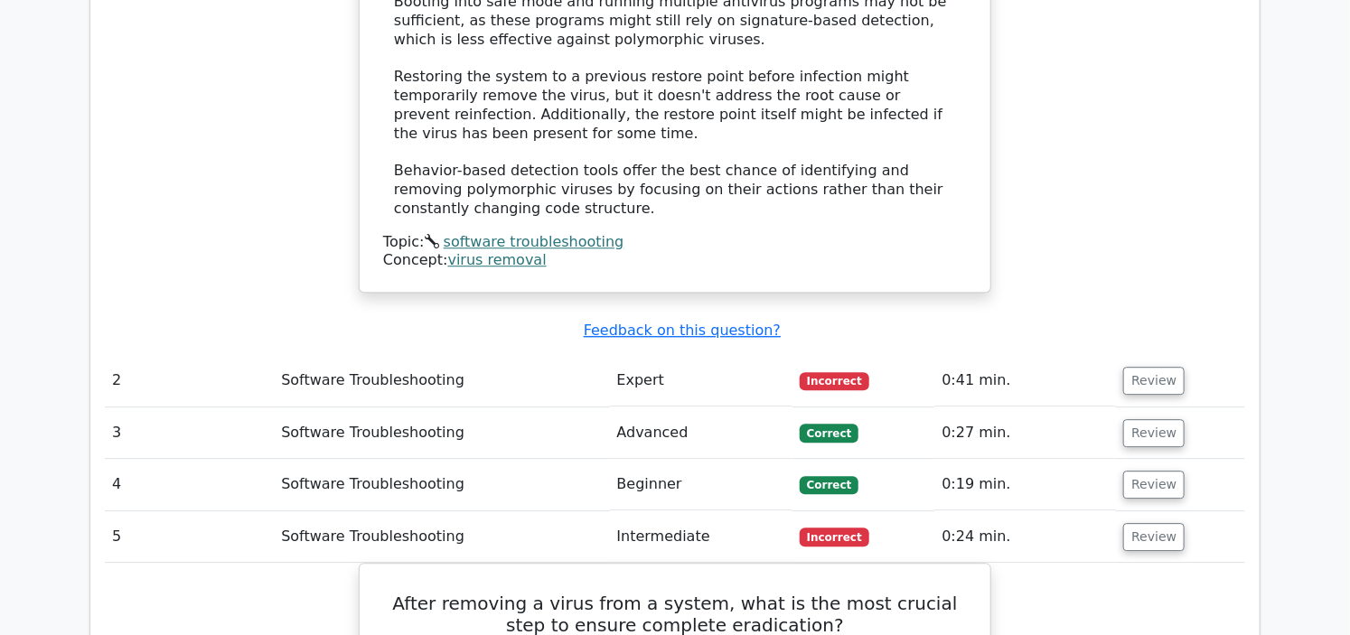
scroll to position [2007, 0]
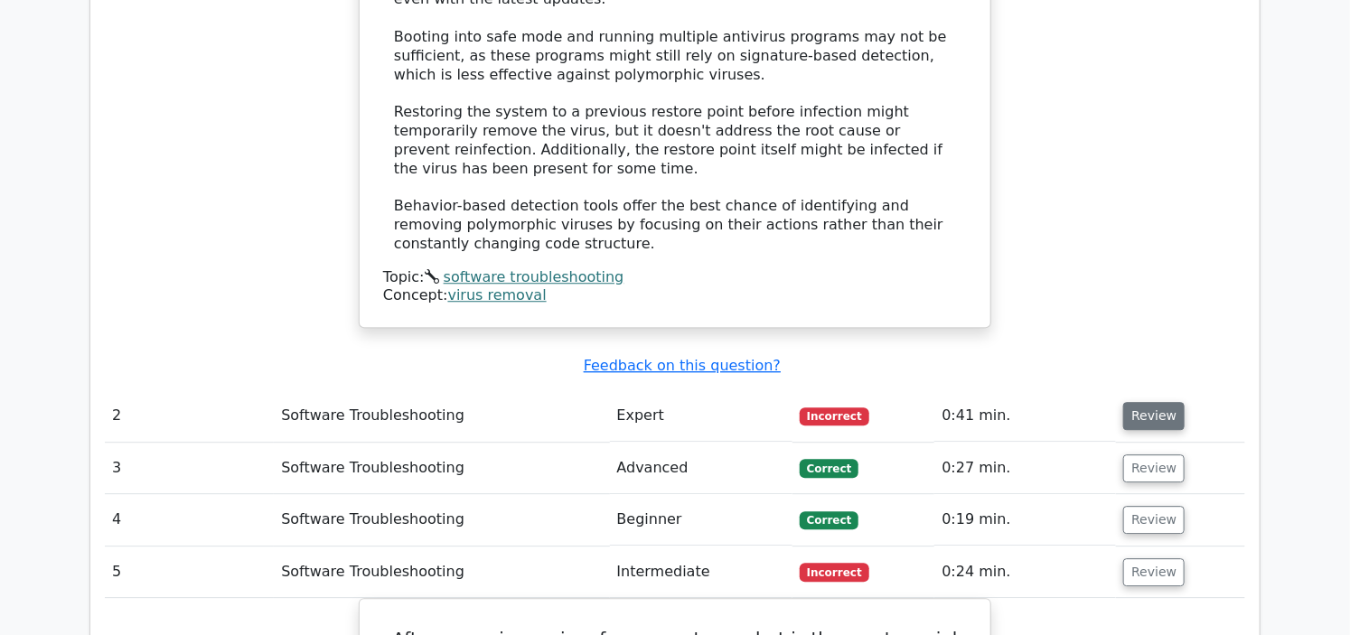
click at [1145, 402] on button "Review" at bounding box center [1153, 416] width 61 height 28
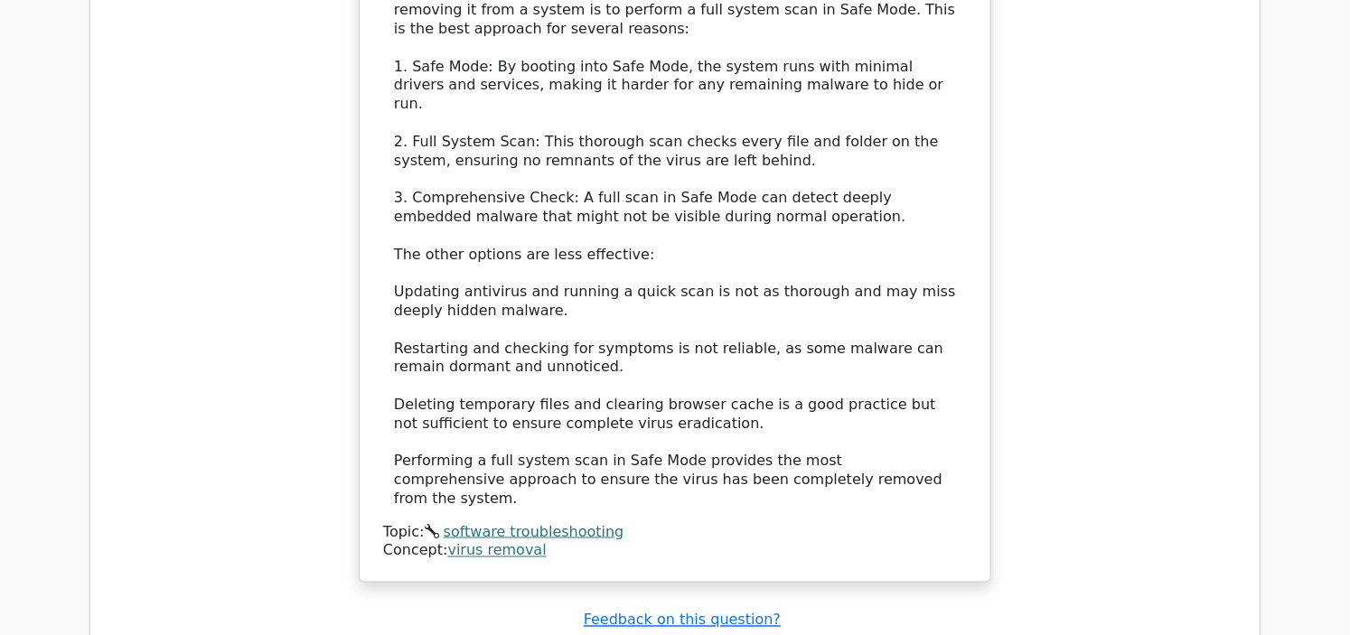
scroll to position [4517, 0]
